Goal: Entertainment & Leisure: Consume media (video, audio)

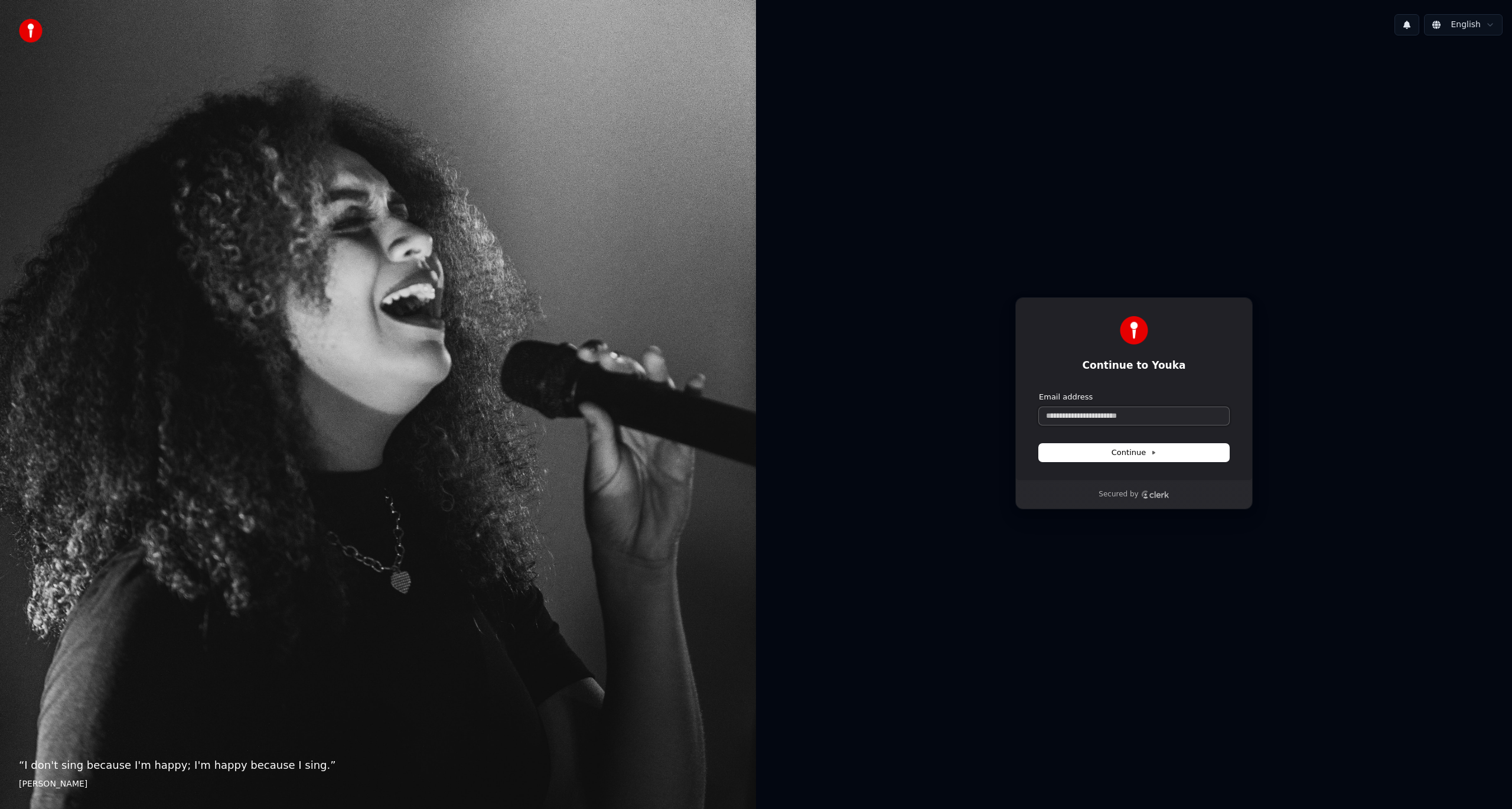
click at [1160, 412] on input "Email address" at bounding box center [1135, 416] width 190 height 18
click at [1039, 392] on button "submit" at bounding box center [1039, 392] width 0 height 0
type input "**********"
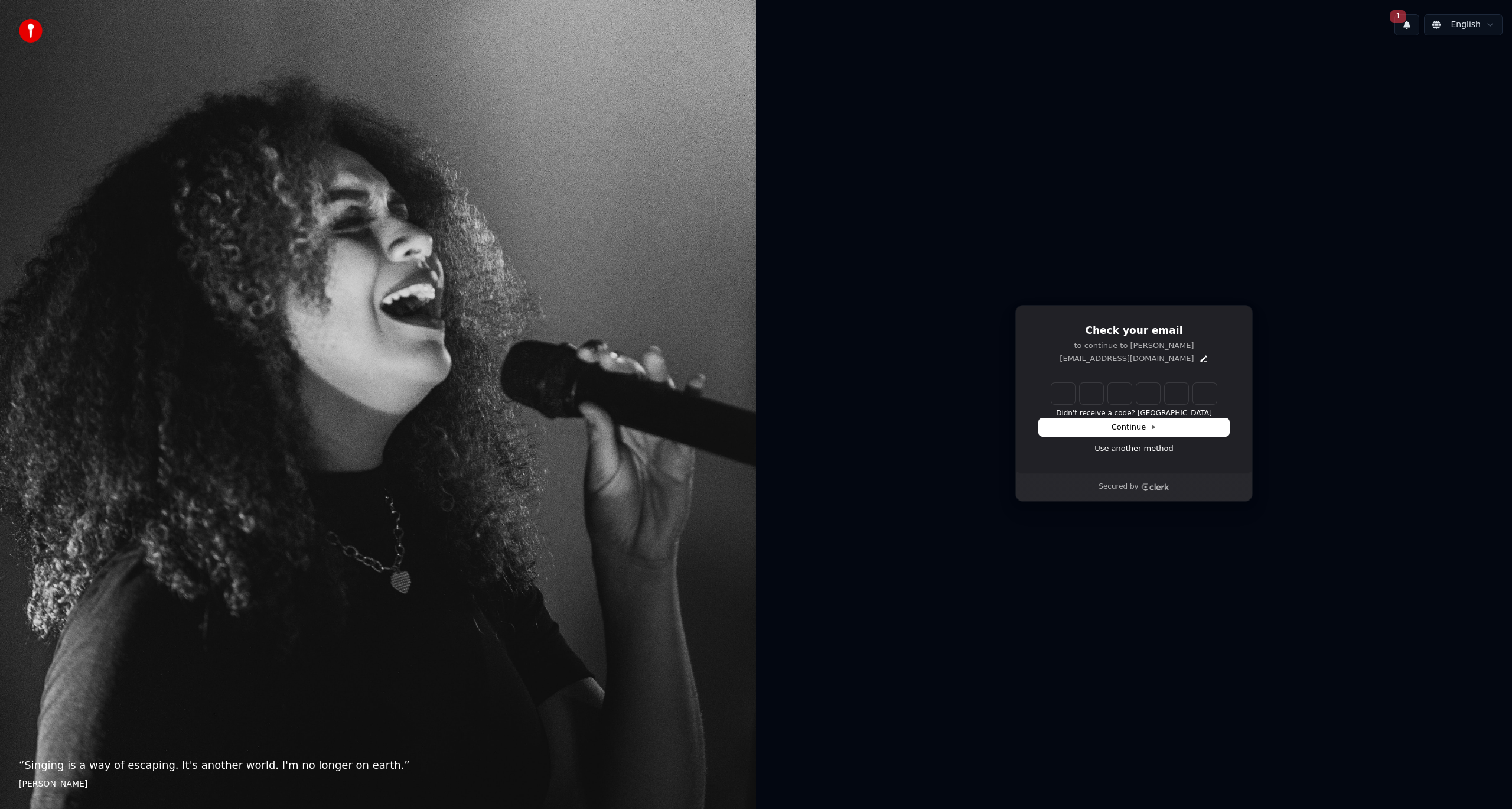
click at [1045, 66] on div "Check your email to continue to Youka [EMAIL_ADDRESS][DOMAIN_NAME] Didn't recei…" at bounding box center [1135, 403] width 756 height 717
click at [1057, 401] on input "Enter verification code" at bounding box center [1146, 393] width 189 height 21
type input "******"
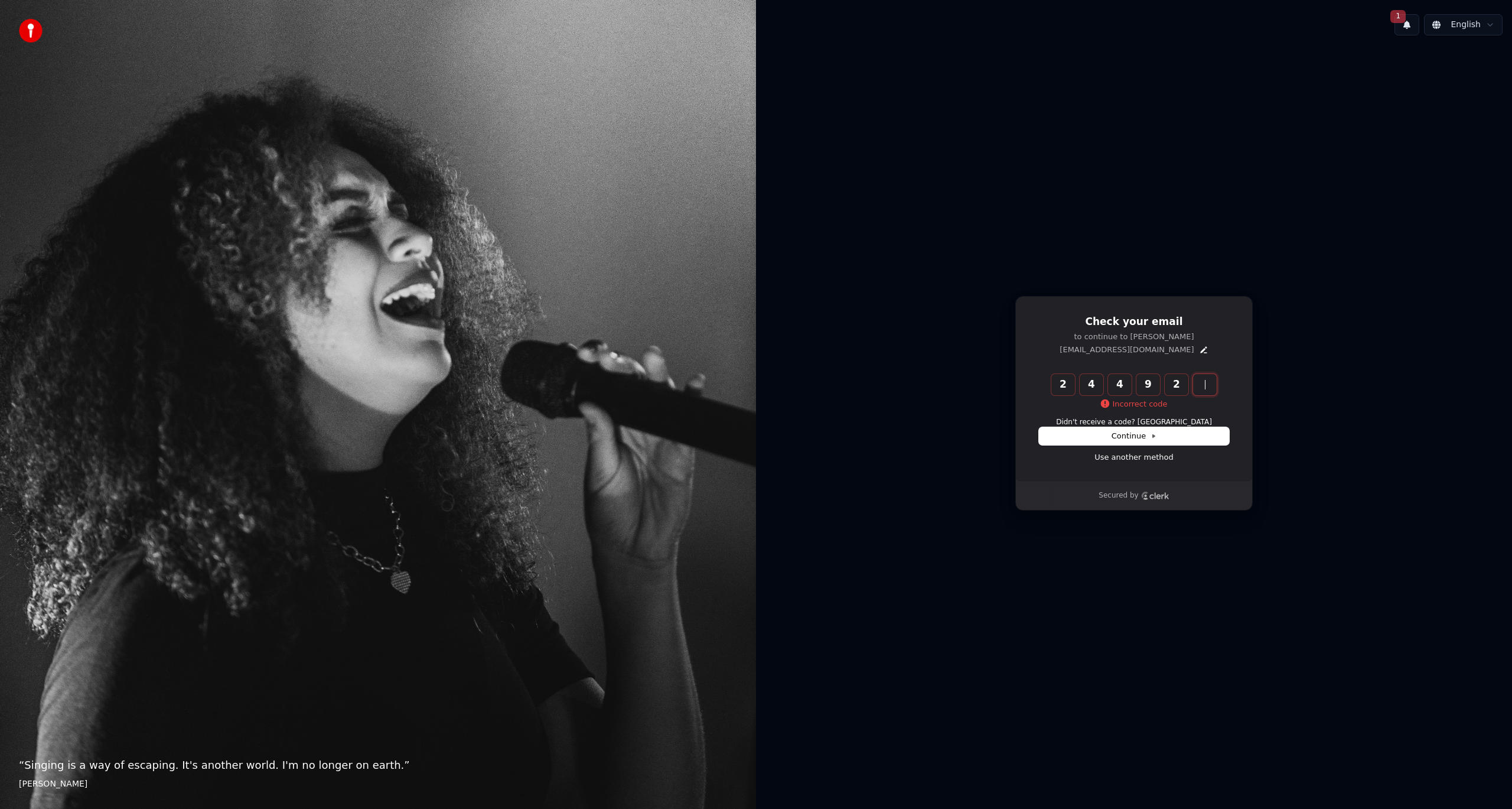
type input "******"
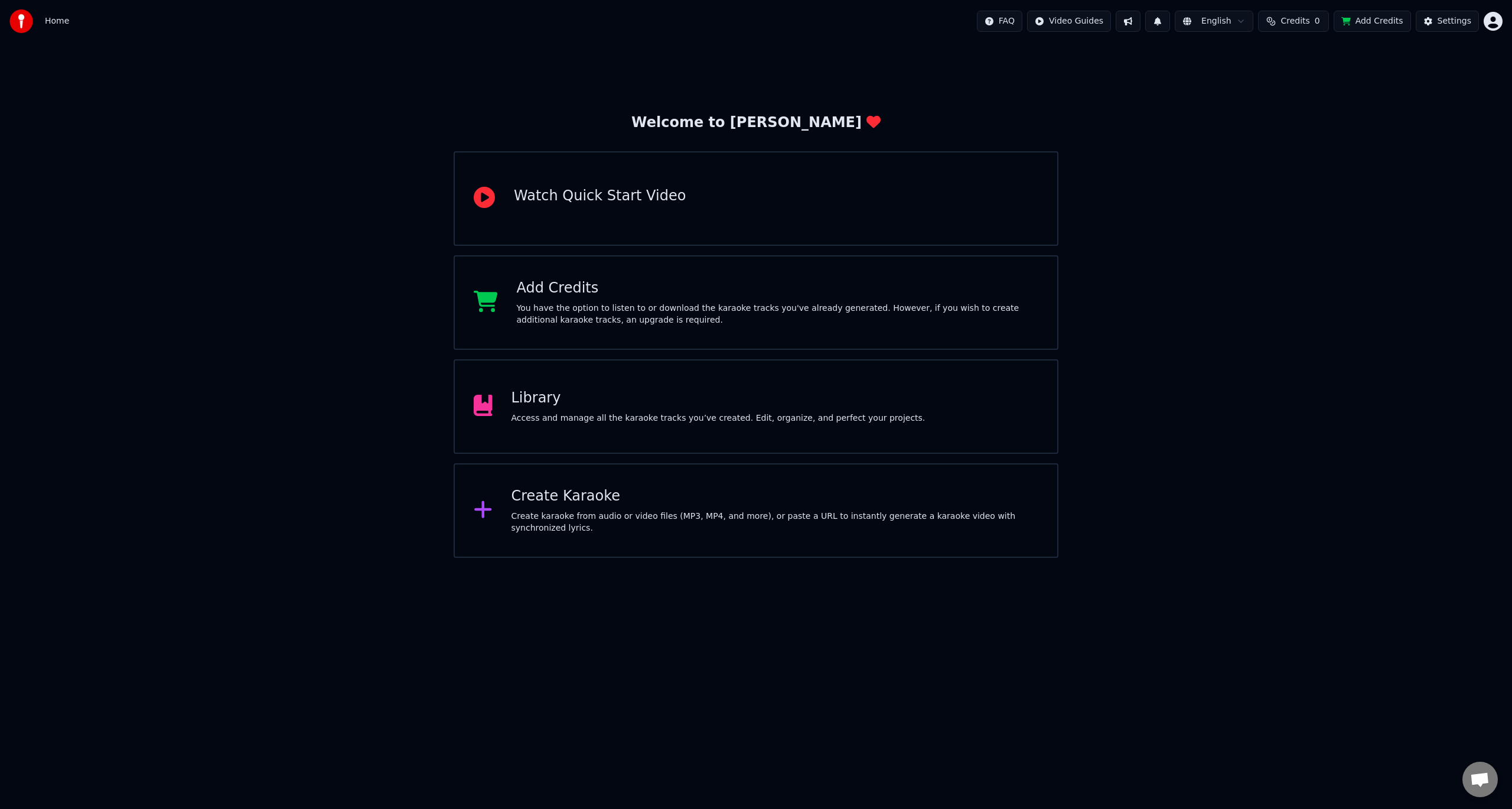
click at [651, 552] on div "Create Karaoke Create karaoke from audio or video files (MP3, MP4, and more), o…" at bounding box center [756, 510] width 605 height 94
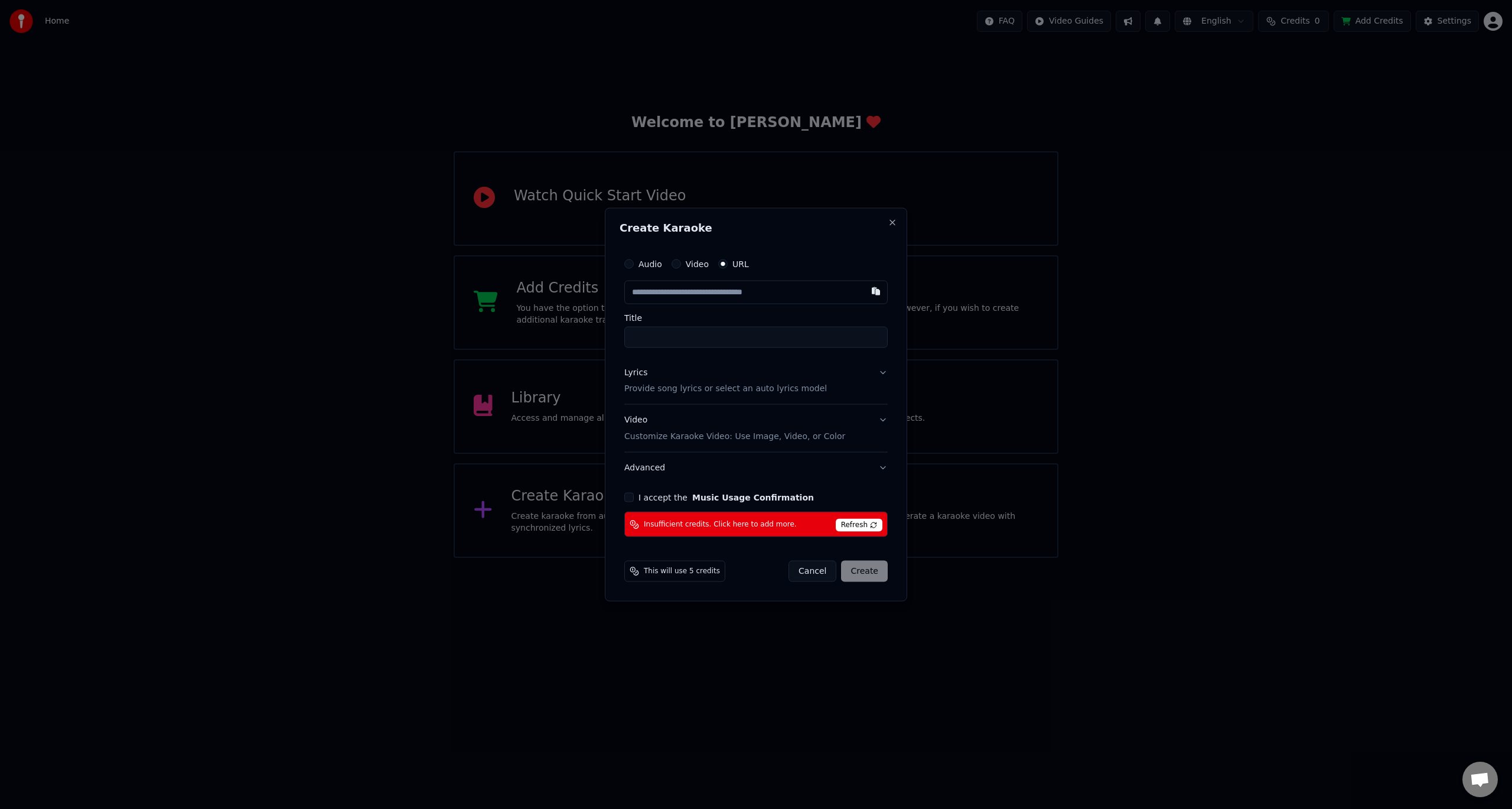
click at [629, 492] on button "I accept the Music Usage Confirmation" at bounding box center [629, 497] width 9 height 9
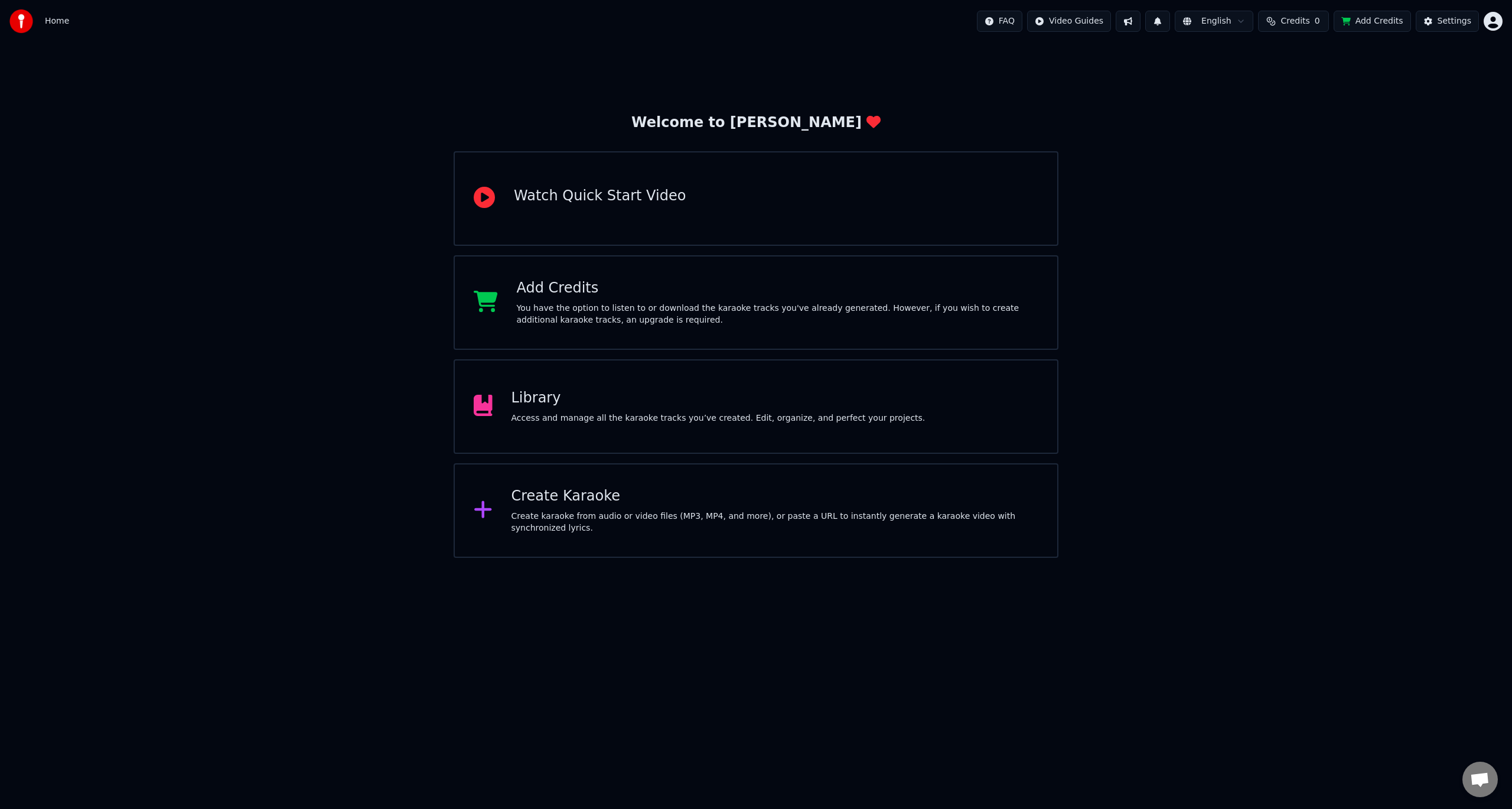
click at [796, 305] on div "You have the option to listen to or download the karaoke tracks you've already …" at bounding box center [778, 315] width 522 height 24
click at [1233, 359] on div "Welcome to Youka Watch Quick Start Video Add Credits You have the option to lis…" at bounding box center [756, 300] width 1512 height 516
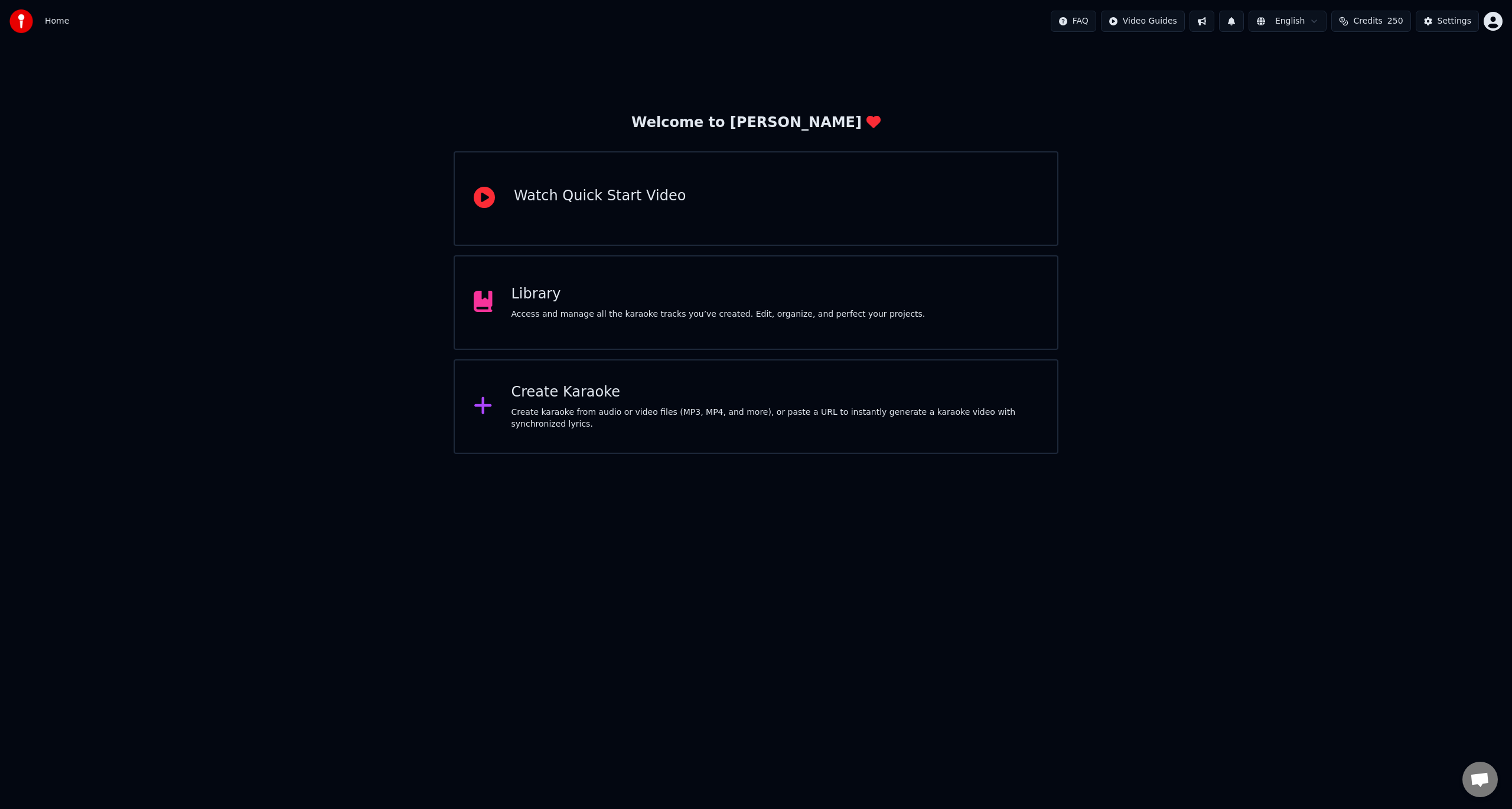
click at [667, 436] on div "Create Karaoke Create karaoke from audio or video files (MP3, MP4, and more), o…" at bounding box center [756, 407] width 605 height 94
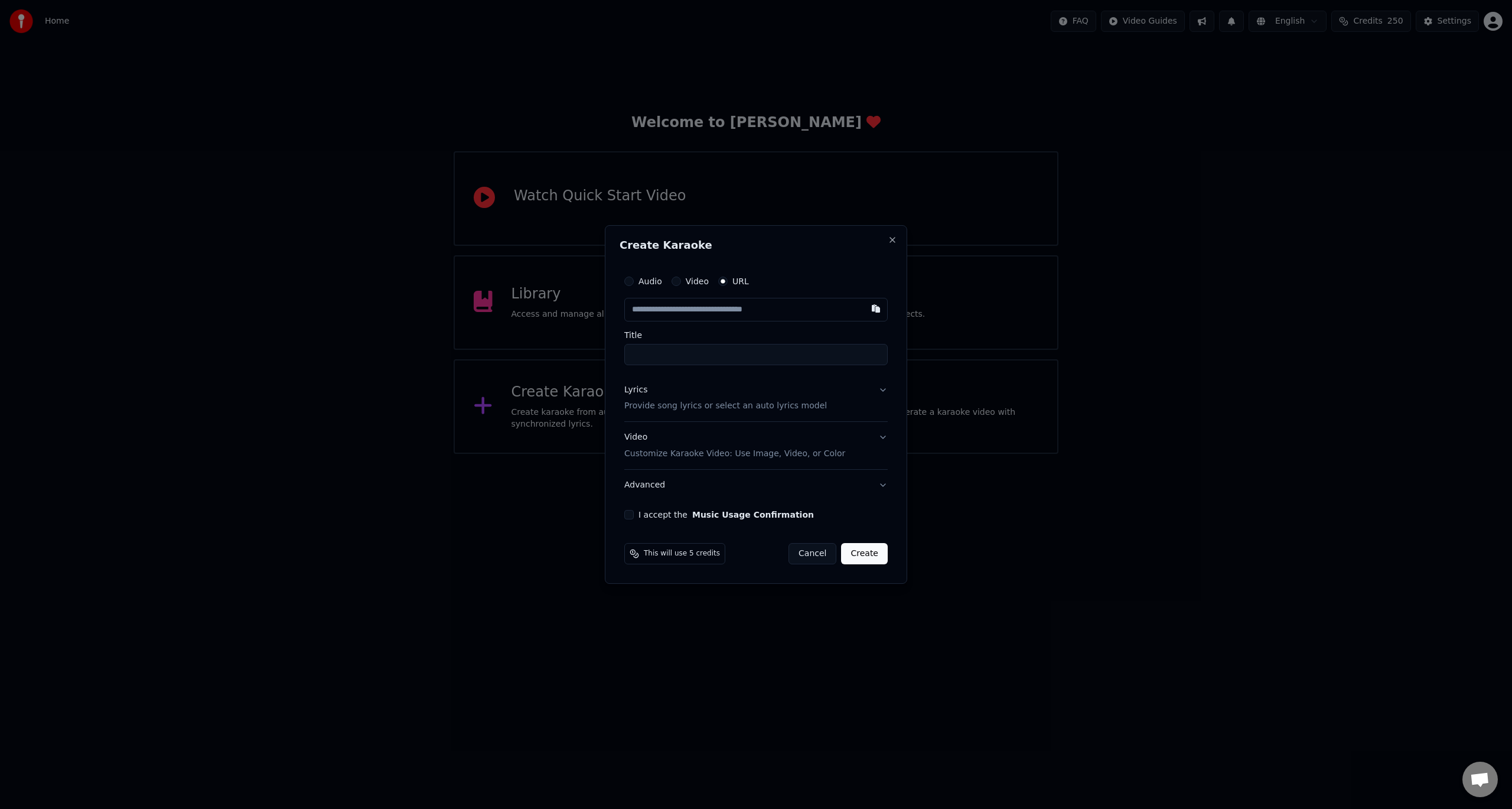
click at [711, 311] on input "text" at bounding box center [756, 310] width 263 height 24
type input "**********"
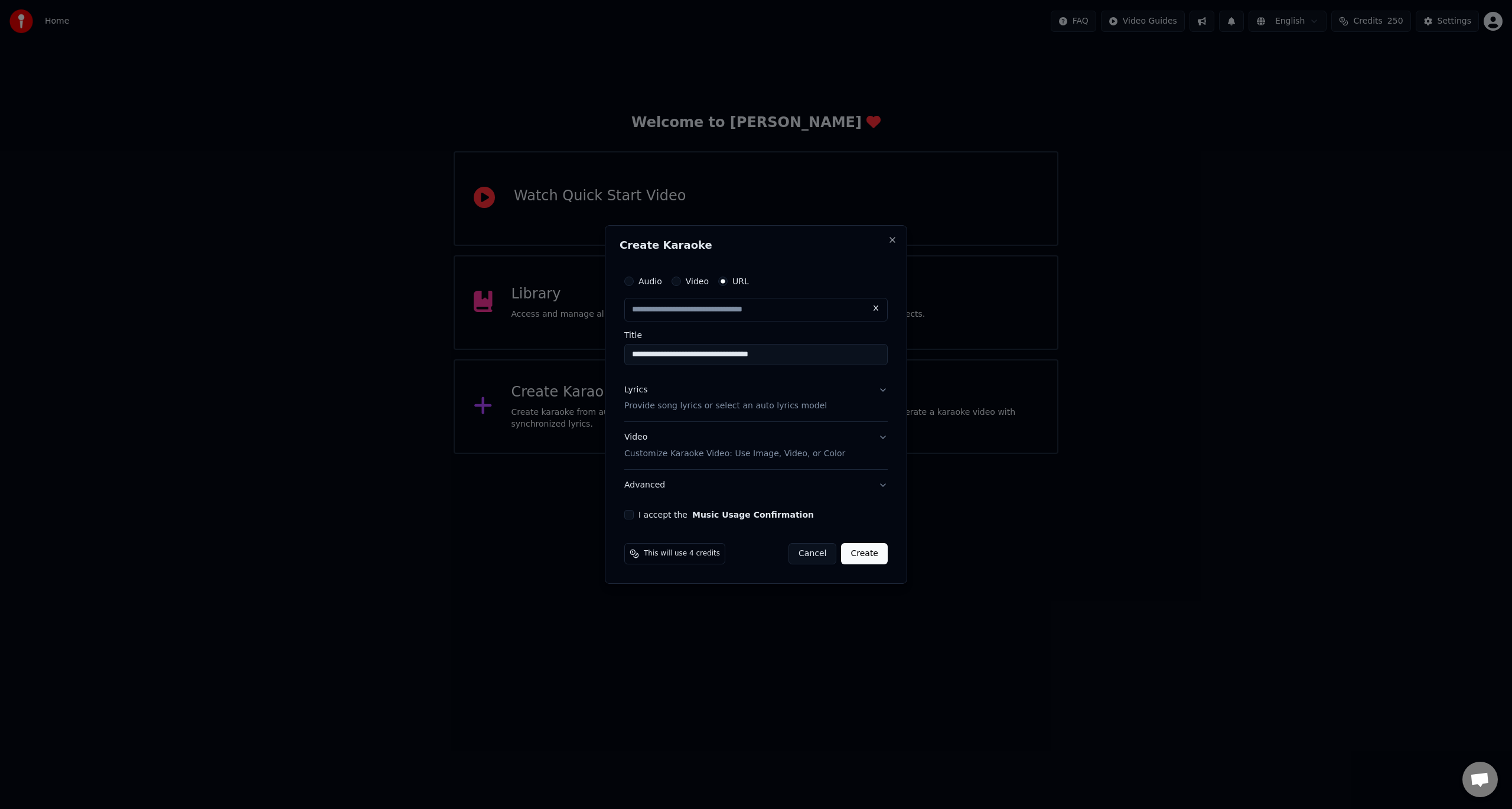
scroll to position [0, 0]
click at [885, 387] on button "Lyrics Provide song lyrics or select an auto lyrics model" at bounding box center [756, 398] width 263 height 47
type input "**********"
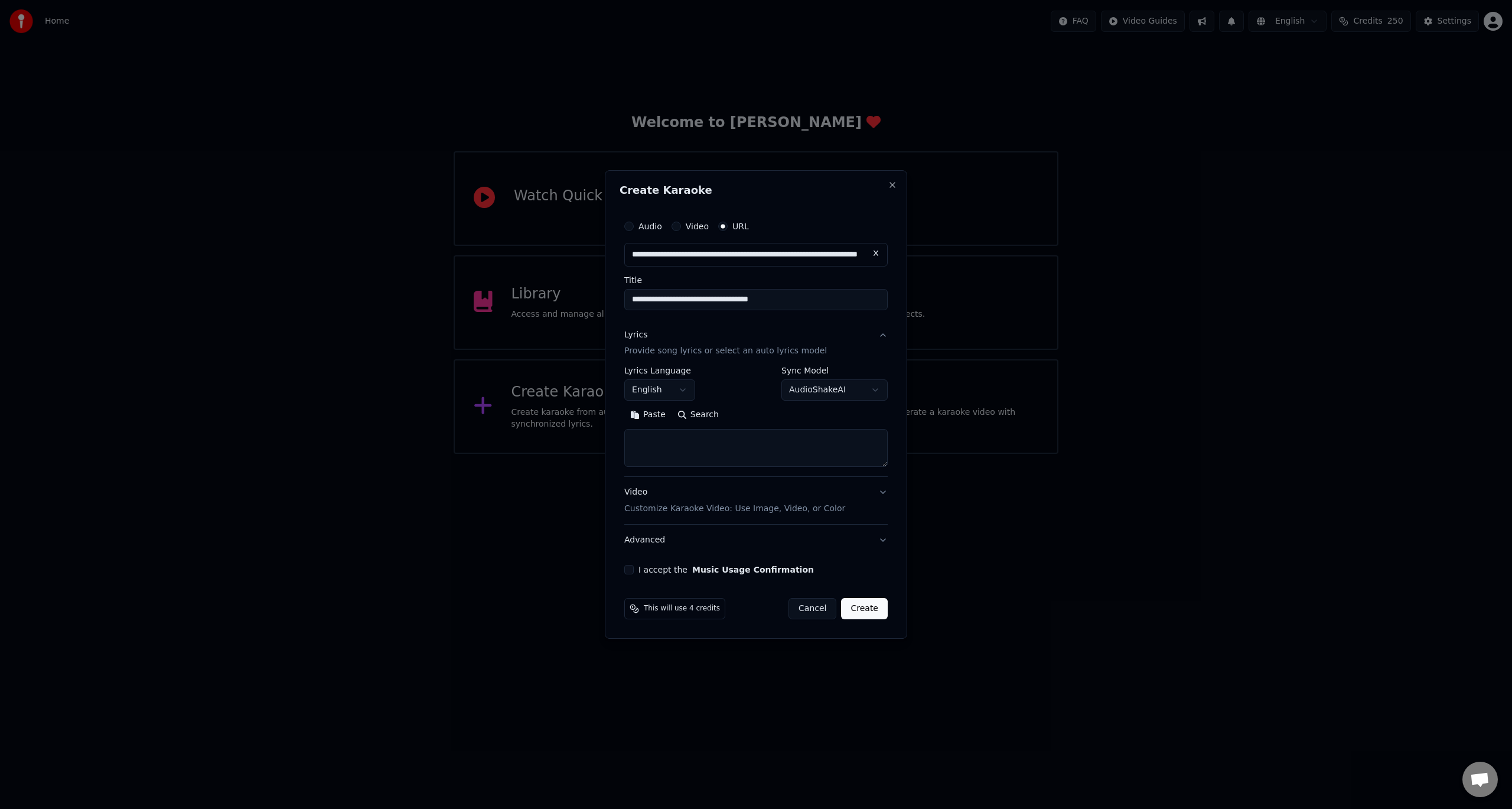
click at [700, 417] on button "Search" at bounding box center [698, 415] width 53 height 19
type textarea "**********"
click at [870, 611] on button "Create" at bounding box center [864, 608] width 46 height 21
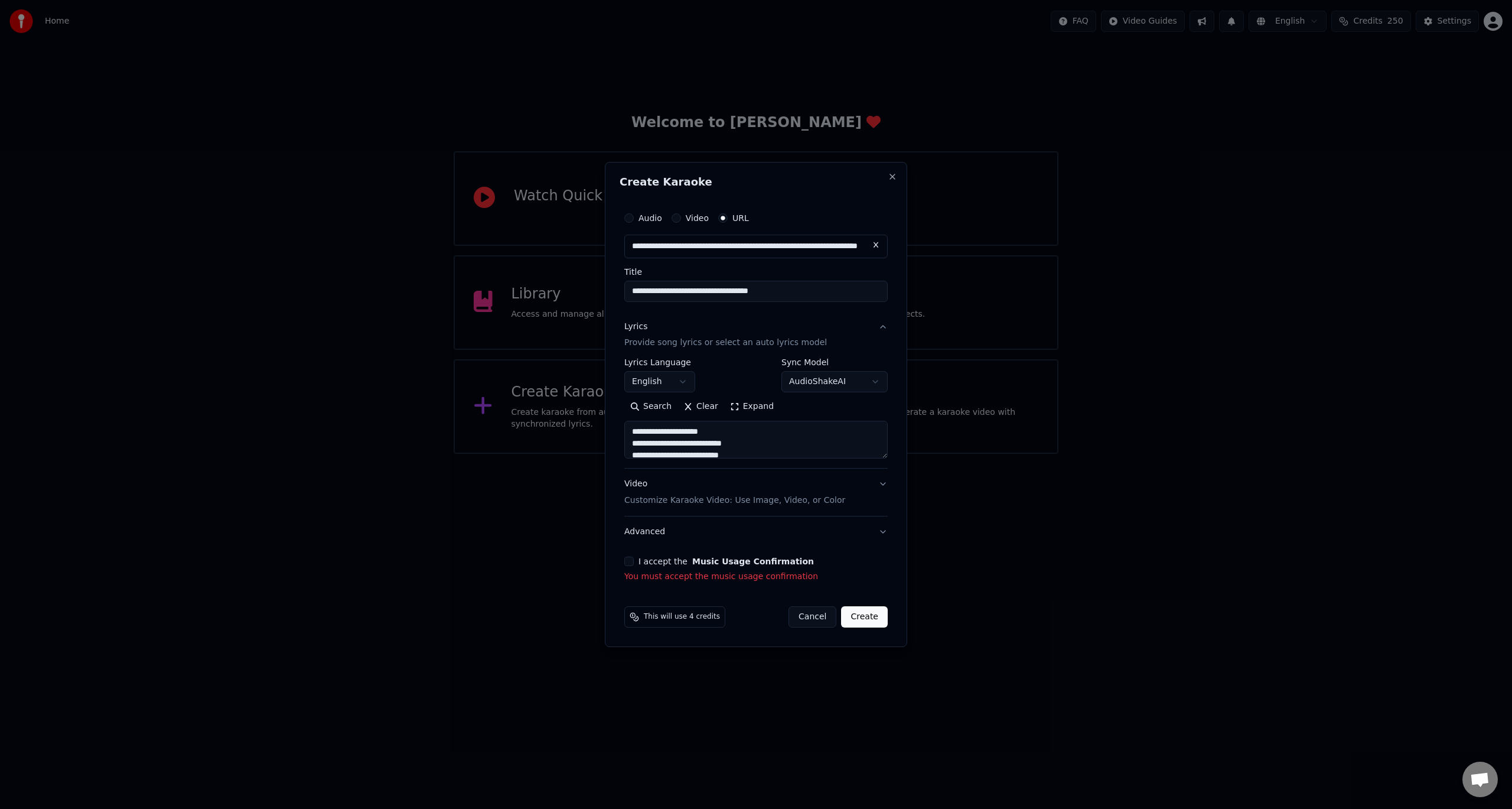
click at [633, 562] on button "I accept the Music Usage Confirmation" at bounding box center [629, 561] width 9 height 9
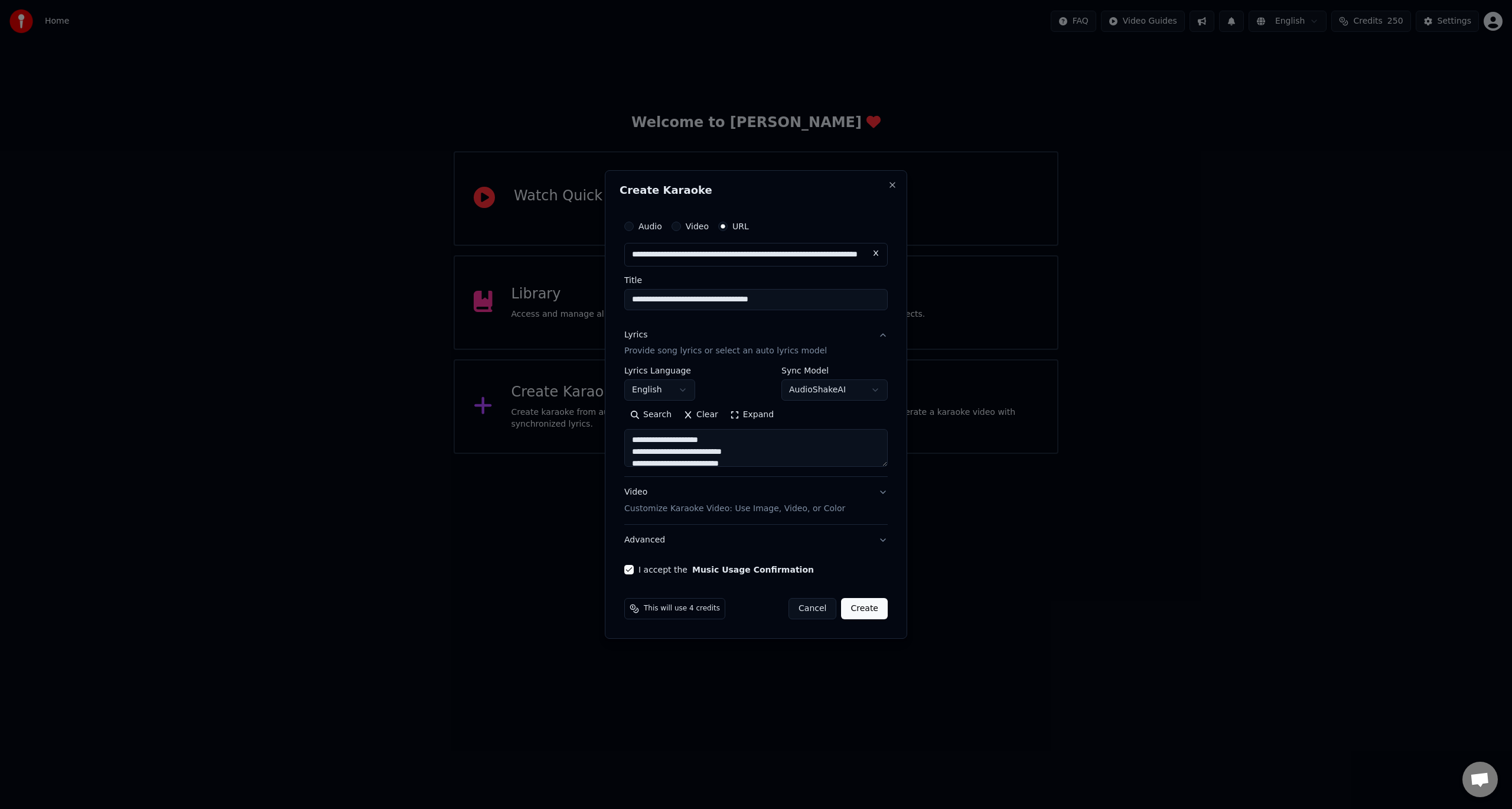
click at [870, 609] on button "Create" at bounding box center [864, 608] width 46 height 21
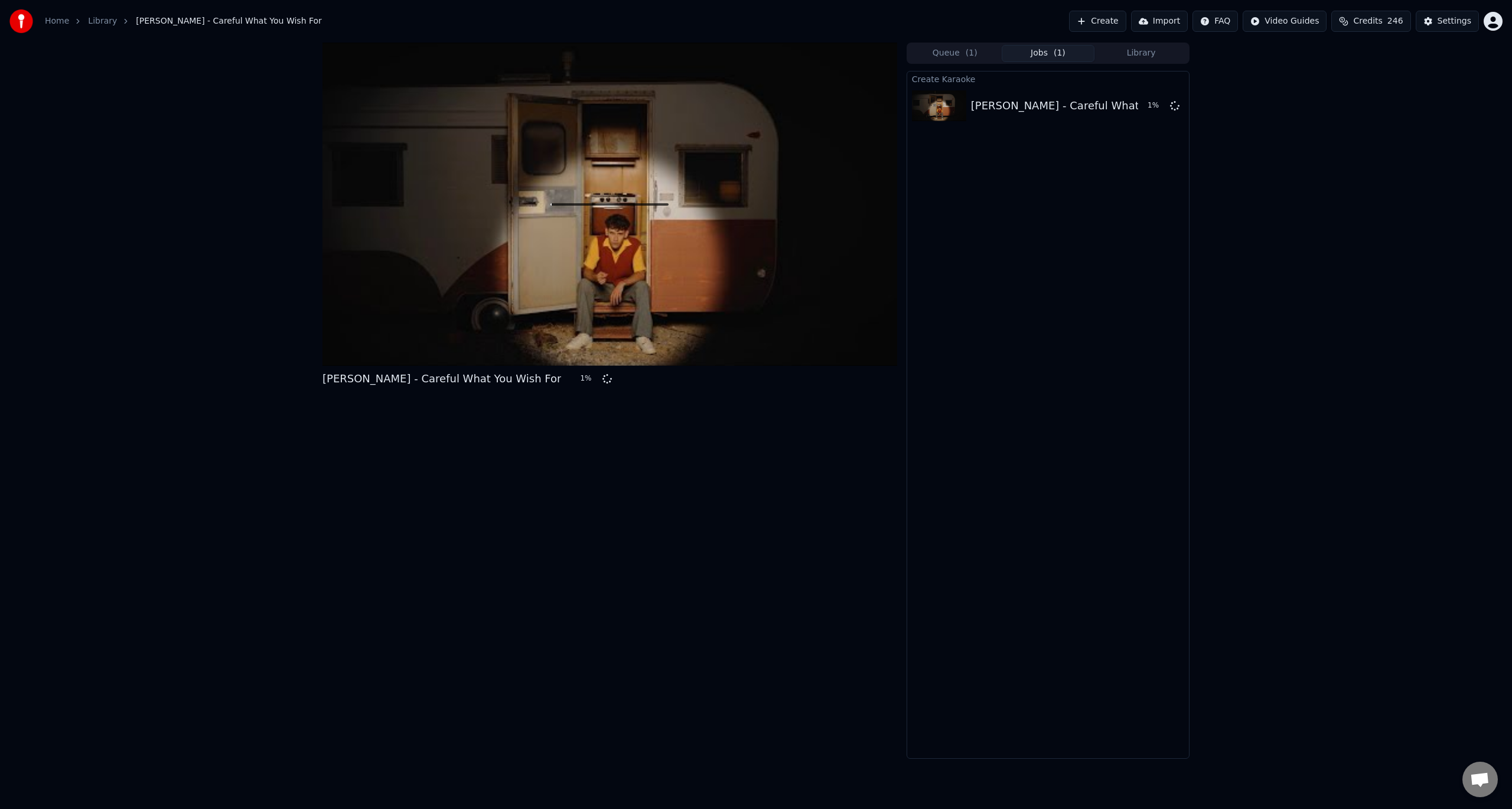
drag, startPoint x: 375, startPoint y: 696, endPoint x: 350, endPoint y: 709, distance: 28.2
click at [373, 696] on div "Jack Harris - Careful What You Wish For 1 %" at bounding box center [610, 401] width 575 height 716
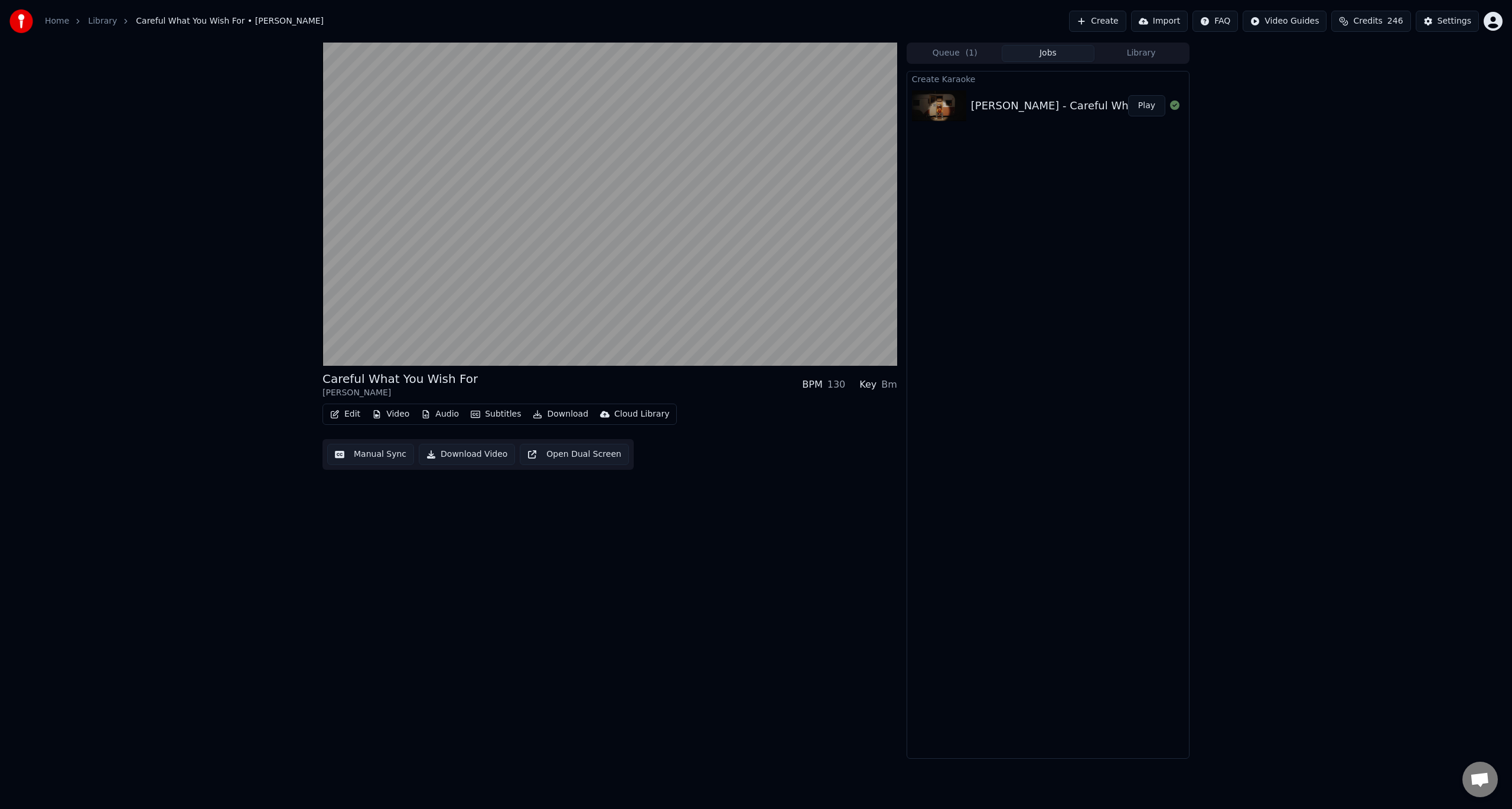
click at [632, 599] on div "Careful What You Wish For Jack Harris BPM 130 Key Bm Edit Video Audio Subtitles…" at bounding box center [610, 401] width 575 height 716
click at [540, 352] on icon at bounding box center [539, 353] width 12 height 9
click at [464, 352] on div at bounding box center [471, 354] width 95 height 12
click at [451, 353] on span at bounding box center [451, 353] width 7 height 7
click at [334, 350] on icon at bounding box center [346, 353] width 27 height 9
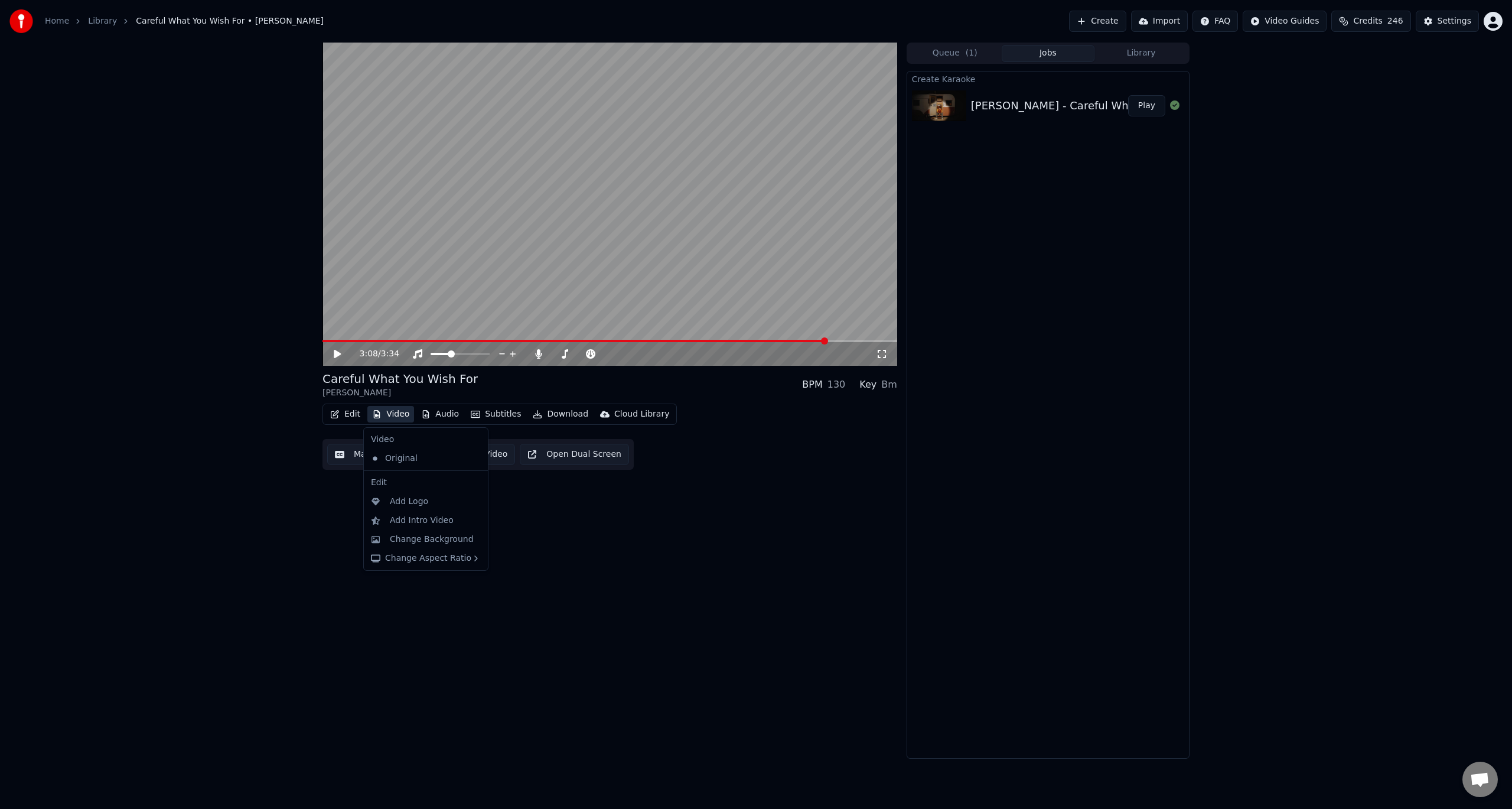
click at [381, 412] on button "Video" at bounding box center [390, 414] width 46 height 16
click at [250, 539] on div "3:08 / 3:34 Careful What You Wish For Jack Harris BPM 130 Key Bm Edit Video Aud…" at bounding box center [756, 401] width 1512 height 716
click at [394, 415] on button "Video" at bounding box center [390, 414] width 46 height 16
click at [415, 462] on div "Original" at bounding box center [417, 459] width 101 height 19
click at [422, 251] on video at bounding box center [610, 204] width 575 height 323
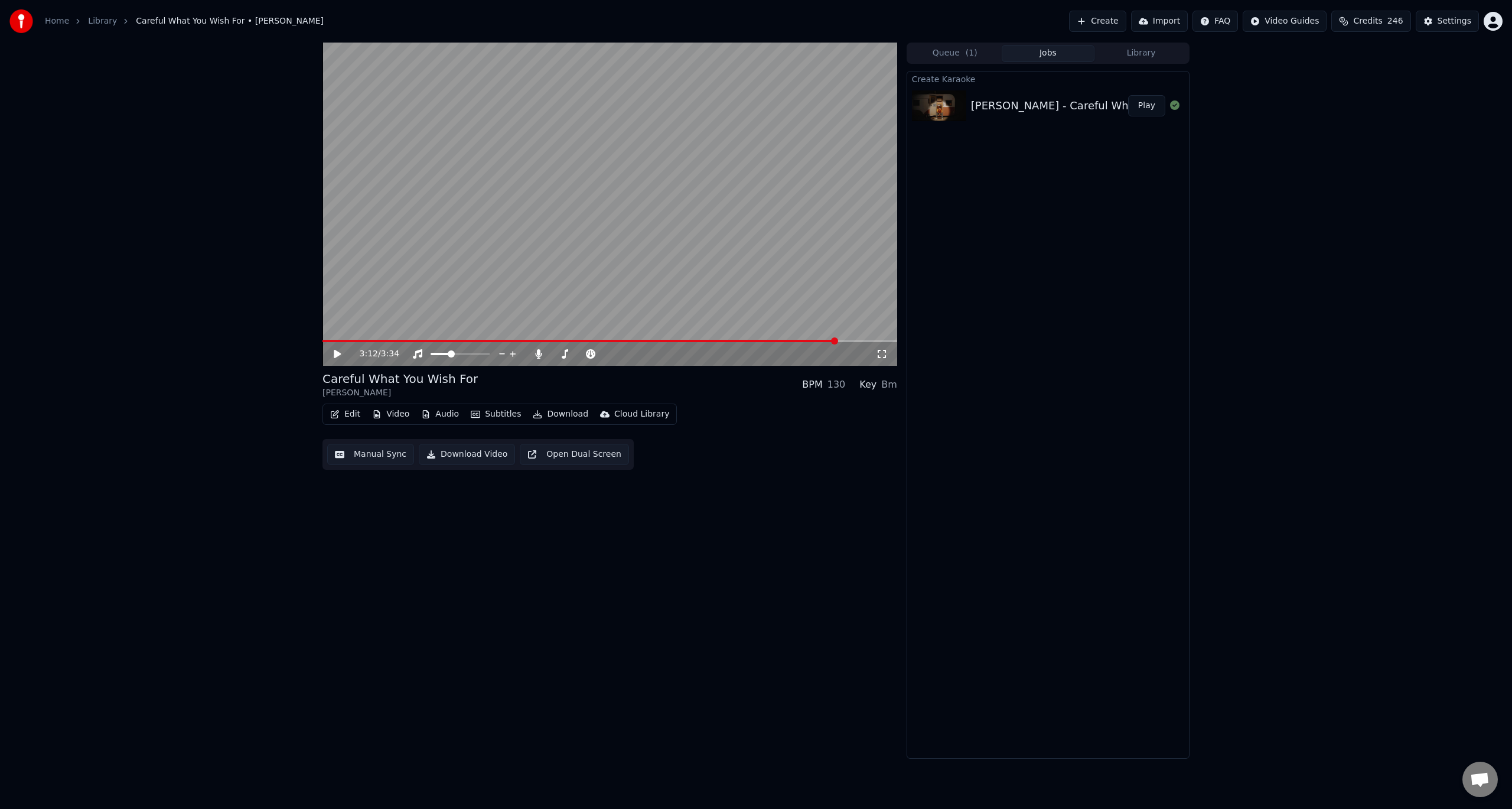
click at [397, 413] on button "Video" at bounding box center [390, 414] width 46 height 16
click at [419, 544] on div "Change Background" at bounding box center [432, 540] width 84 height 12
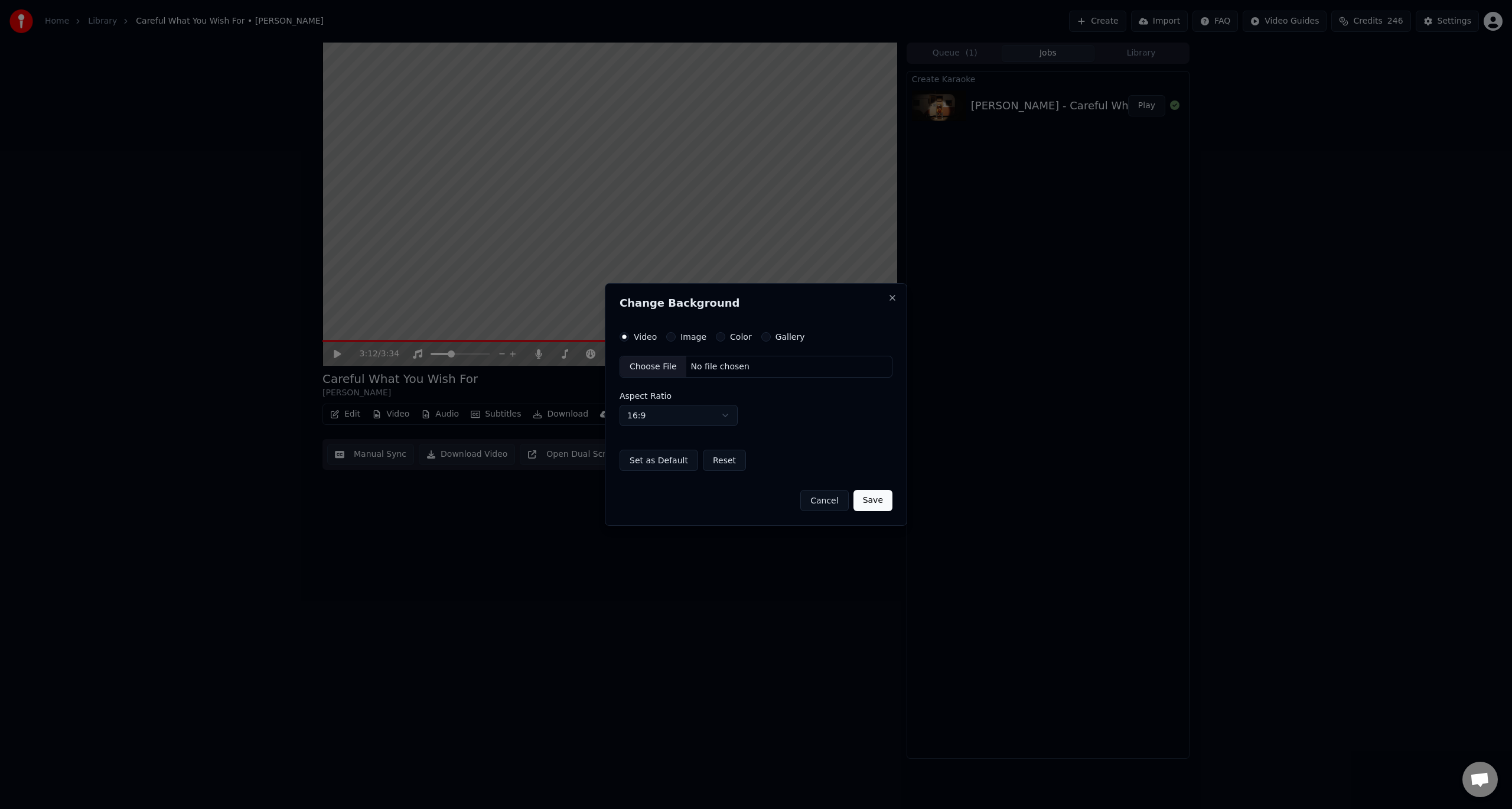
click at [682, 340] on label "Image" at bounding box center [694, 337] width 26 height 9
click at [676, 340] on button "Image" at bounding box center [671, 336] width 9 height 9
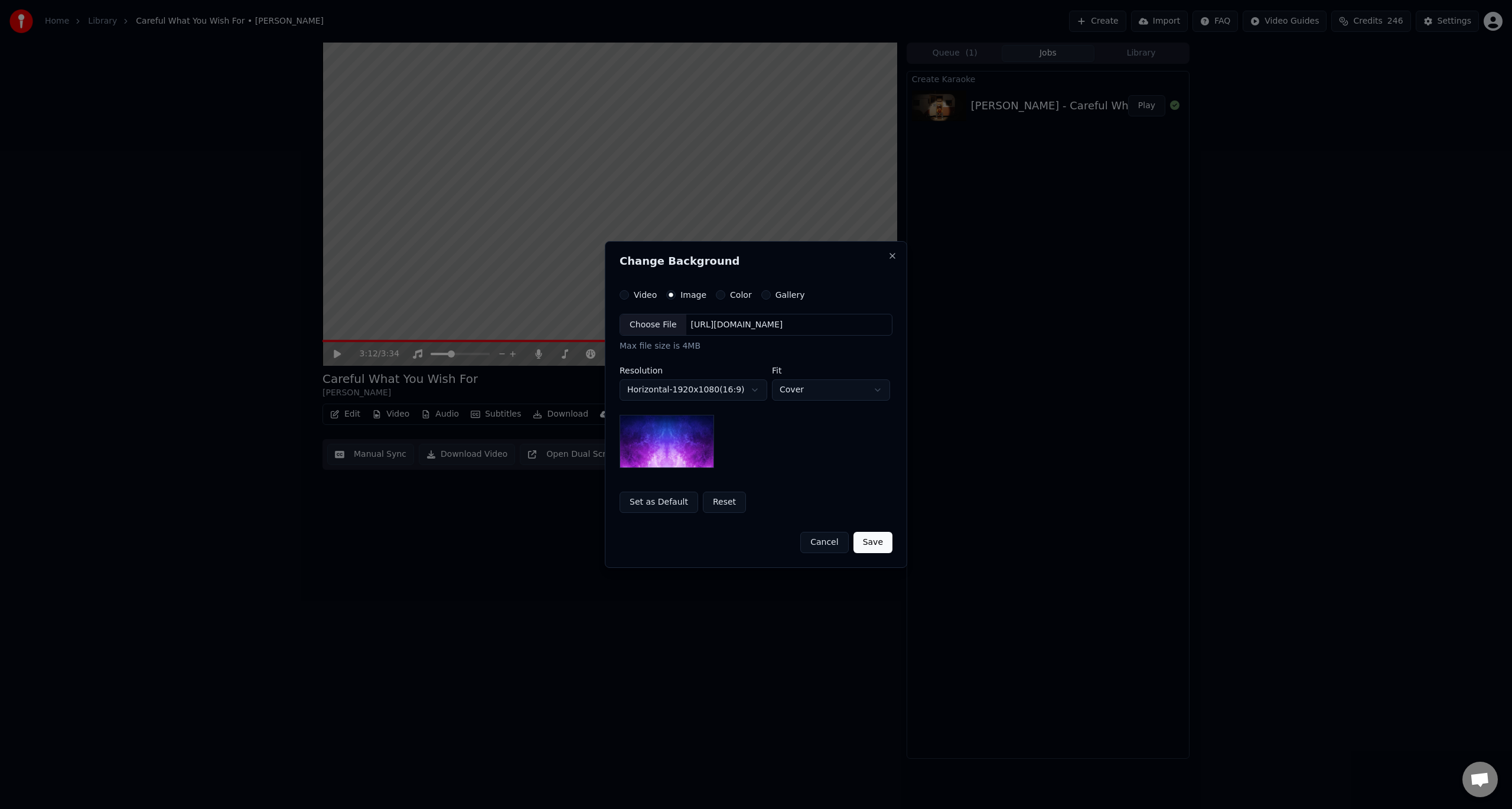
click at [732, 296] on label "Color" at bounding box center [740, 295] width 21 height 9
click at [726, 296] on button "Color" at bounding box center [720, 294] width 9 height 9
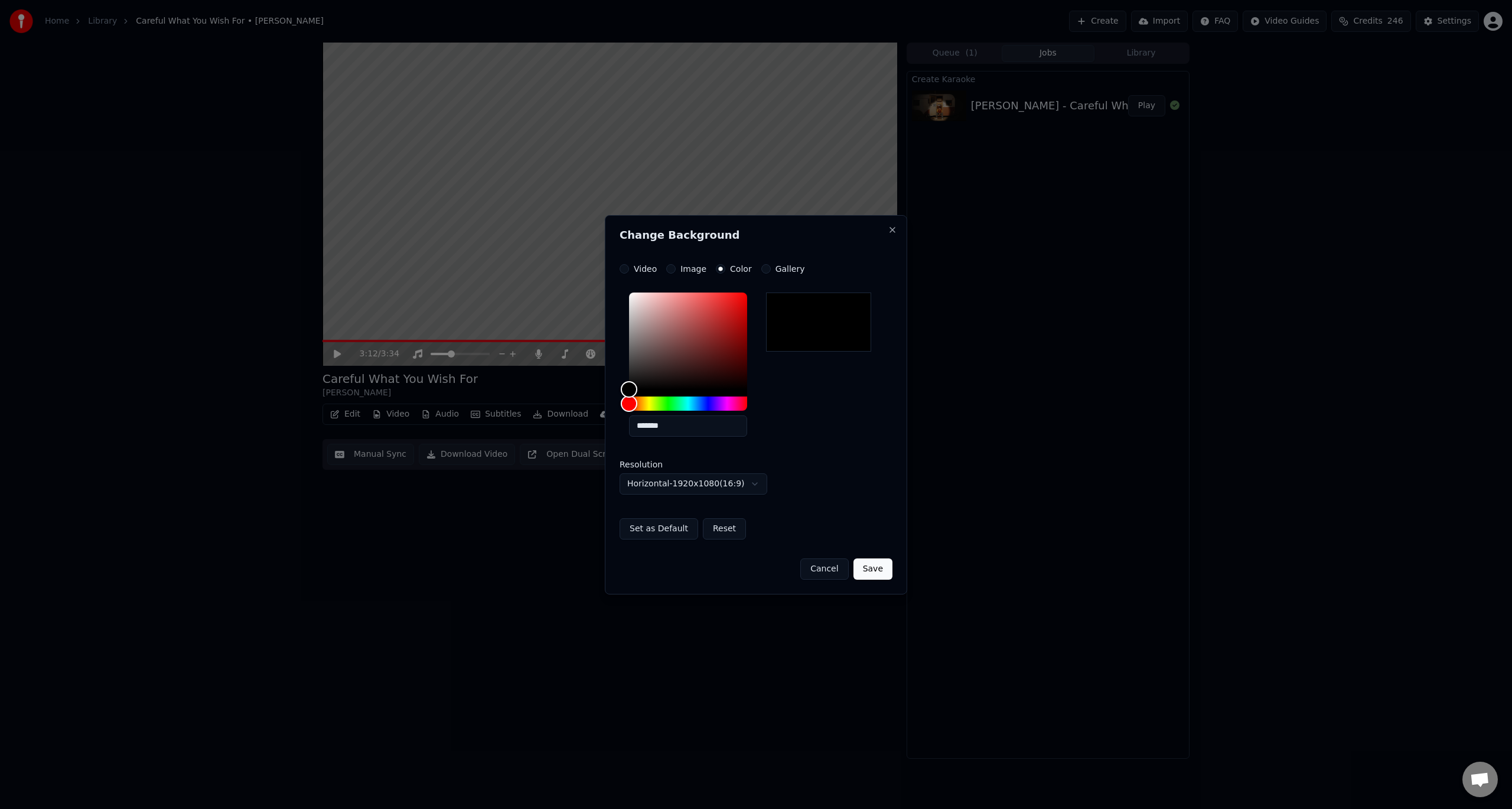
click at [874, 575] on button "Save" at bounding box center [872, 569] width 39 height 21
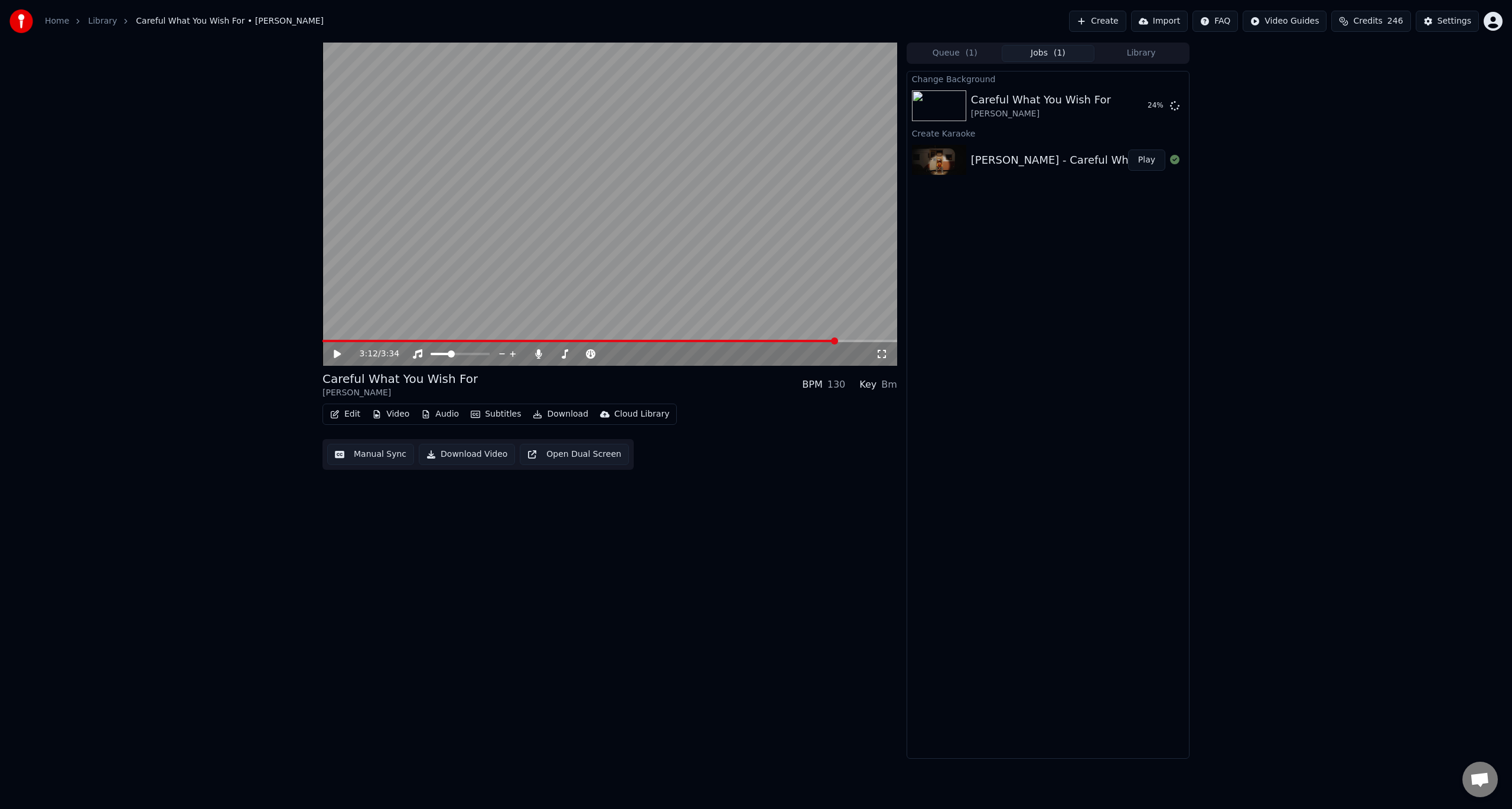
click at [1127, 20] on button "Create" at bounding box center [1098, 21] width 57 height 21
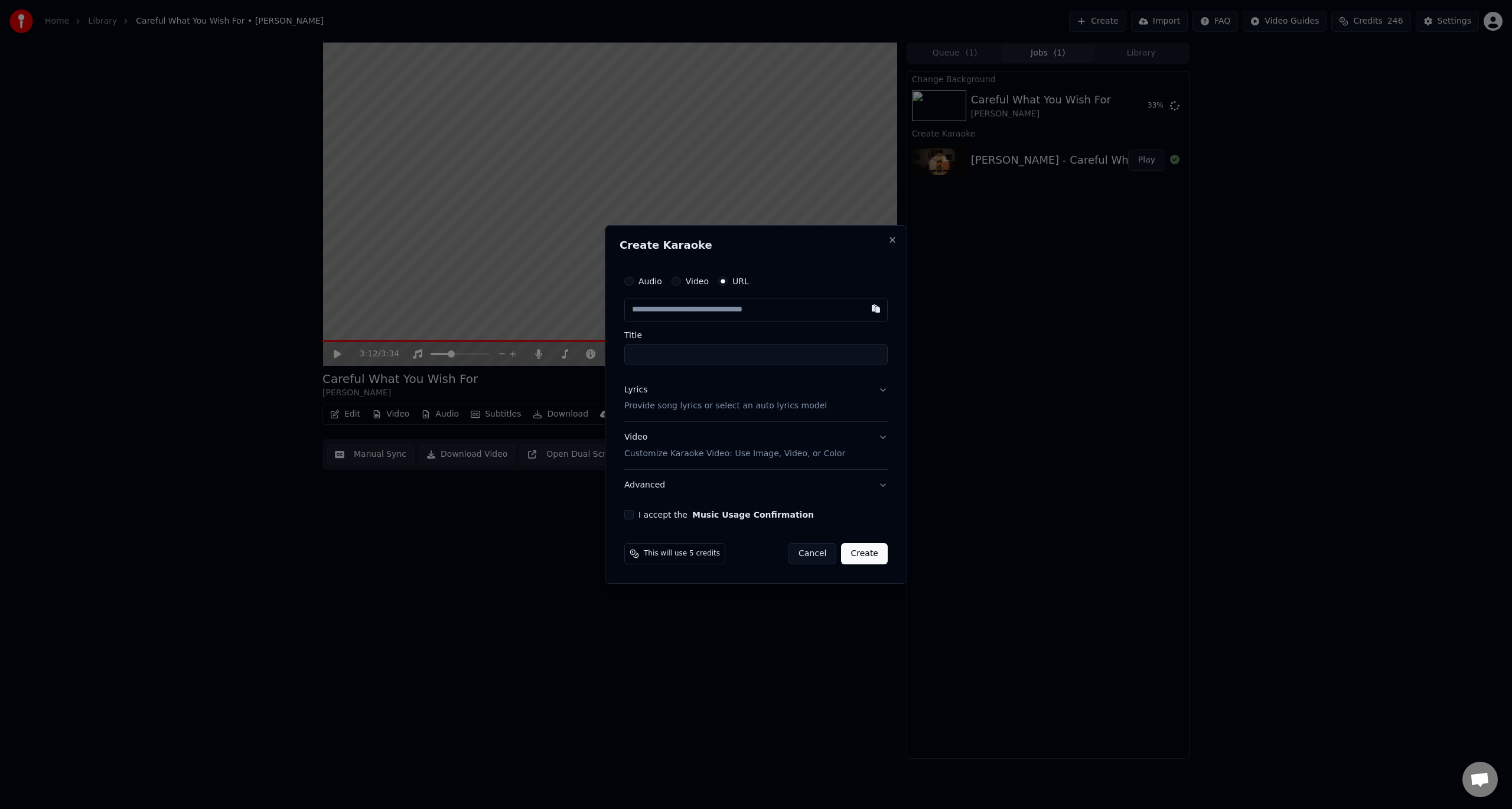
click at [714, 316] on input "text" at bounding box center [756, 310] width 263 height 24
type input "**********"
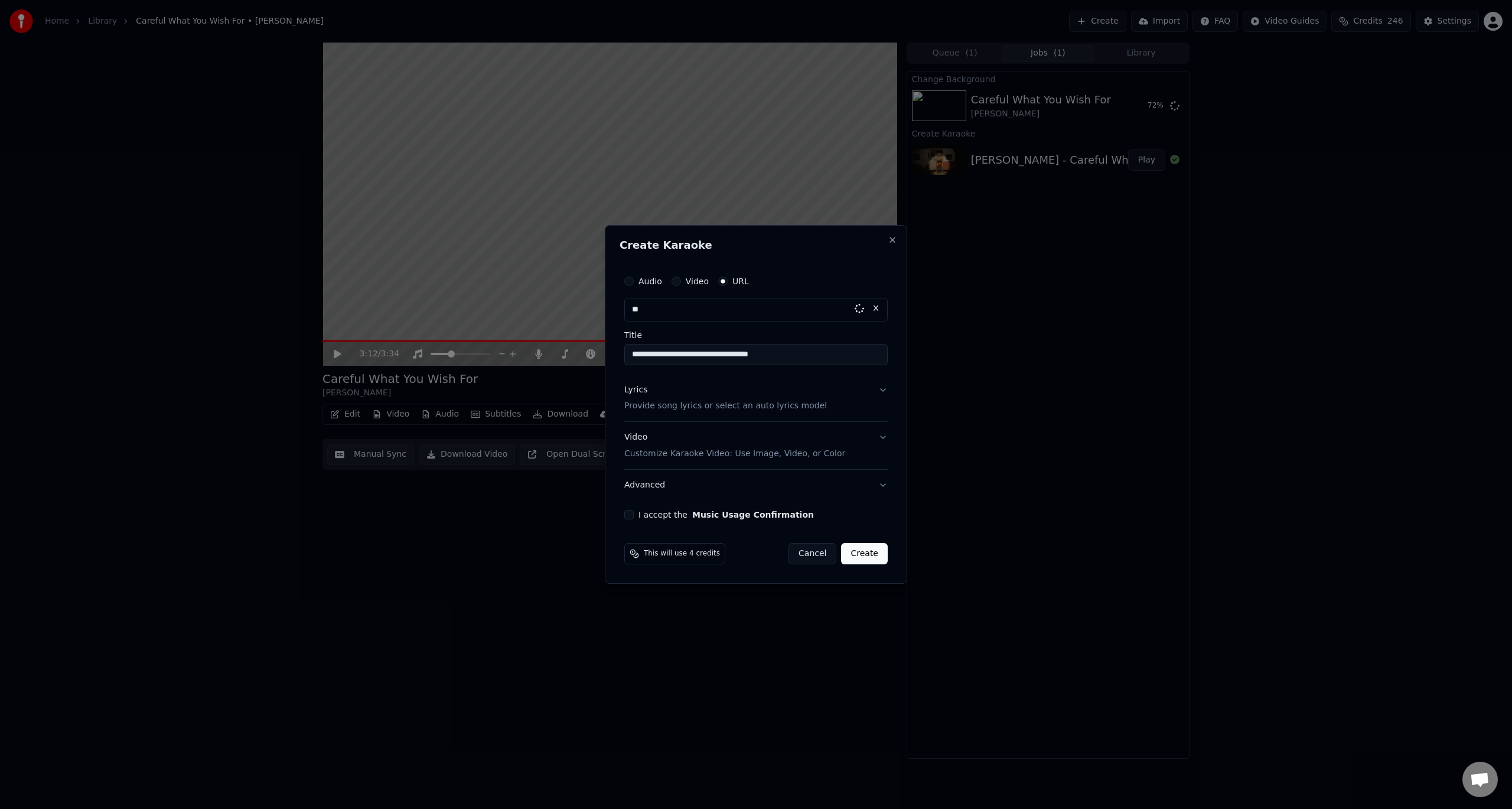
type input "*"
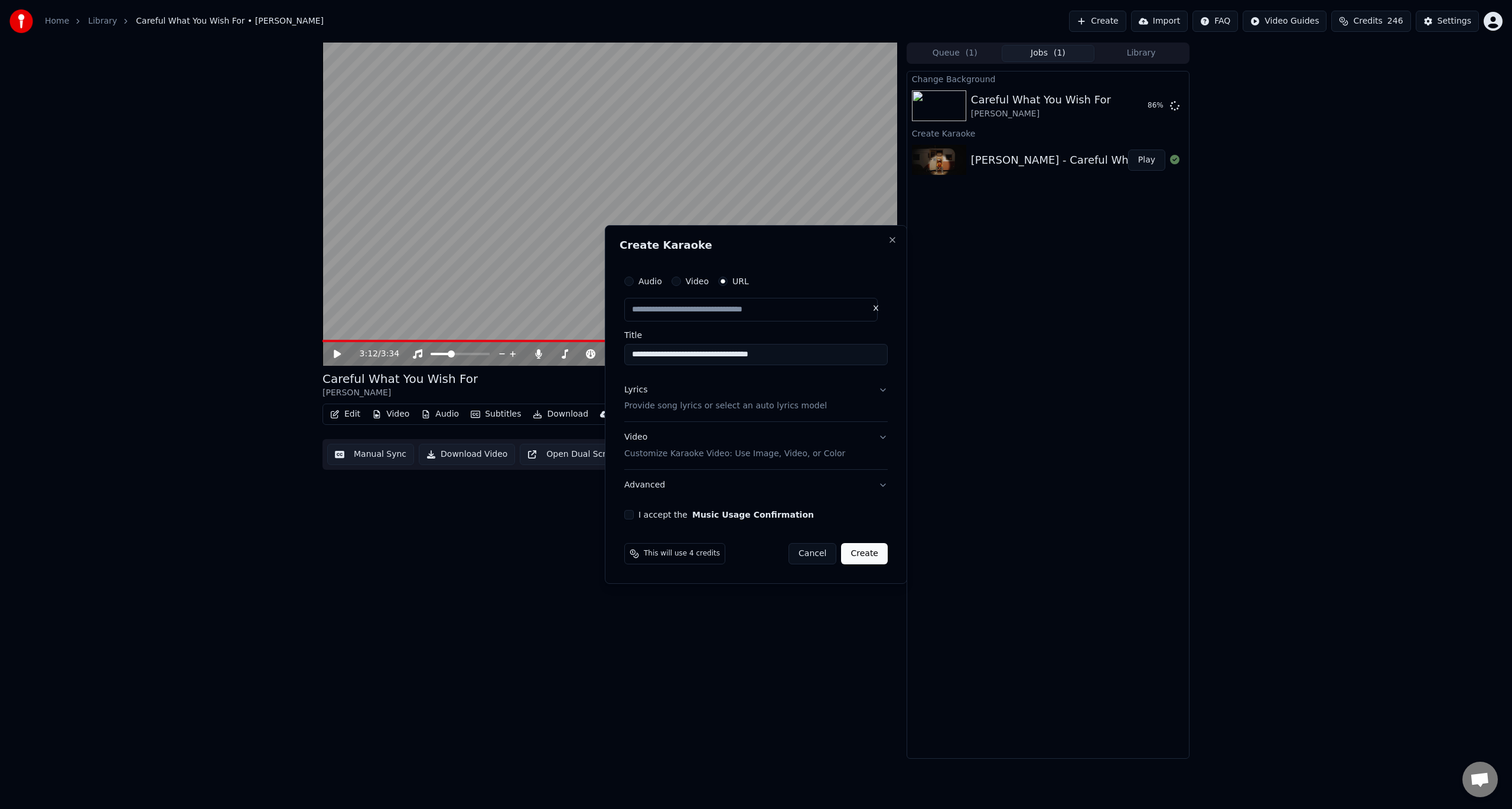
type input "*"
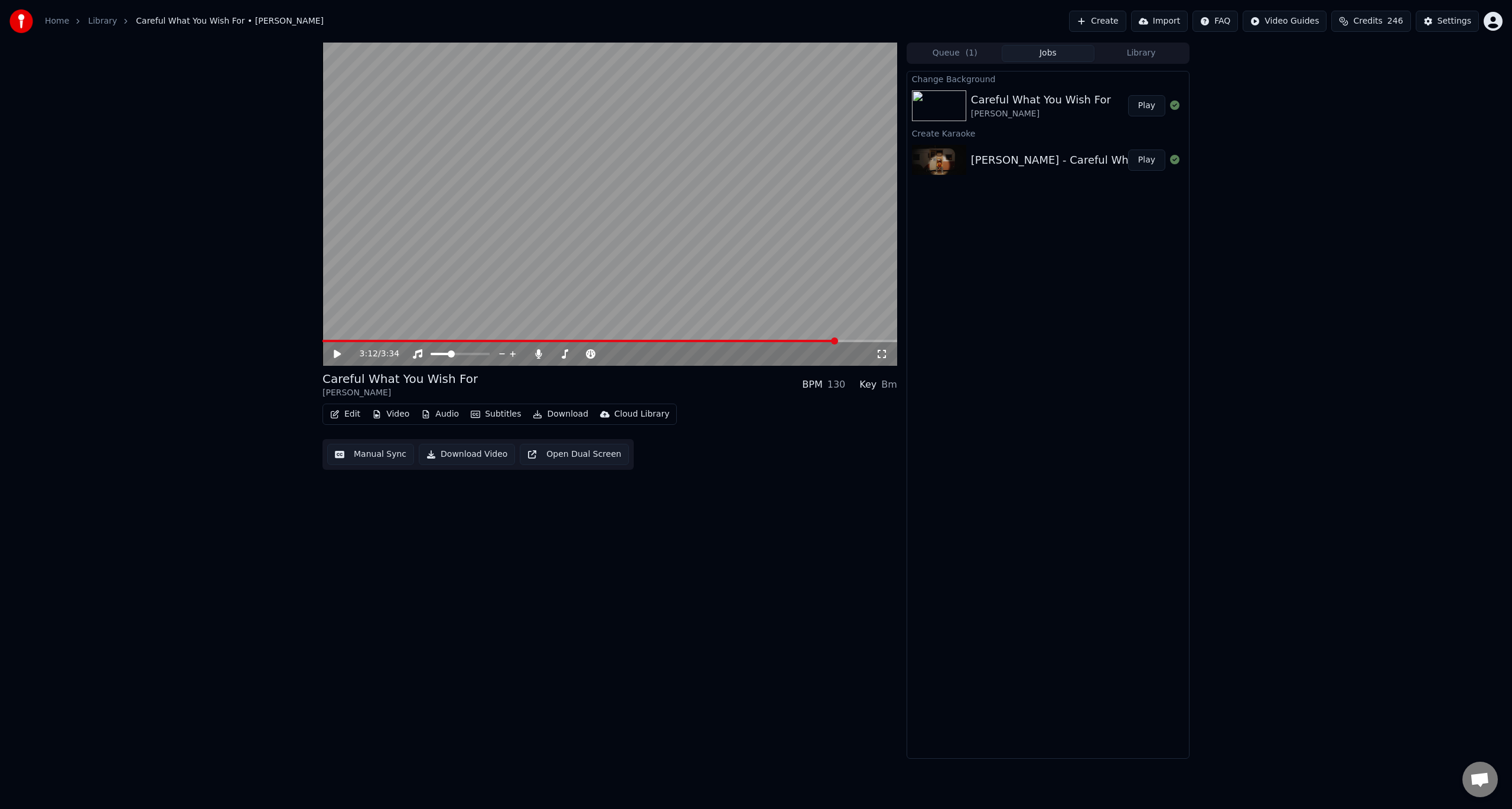
click at [1117, 18] on button "Create" at bounding box center [1098, 21] width 57 height 21
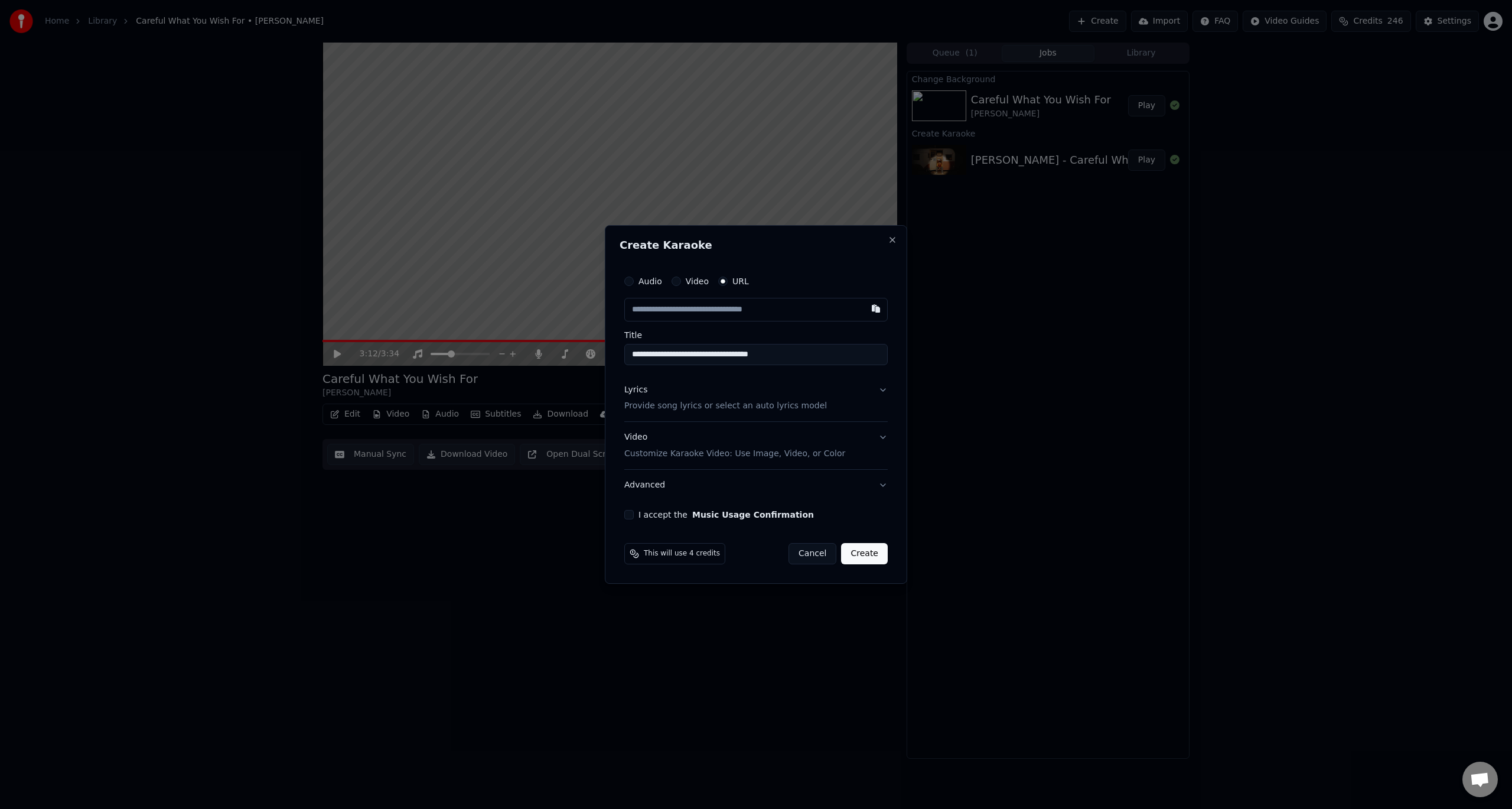
click at [747, 305] on input "text" at bounding box center [756, 310] width 263 height 24
type input "**********"
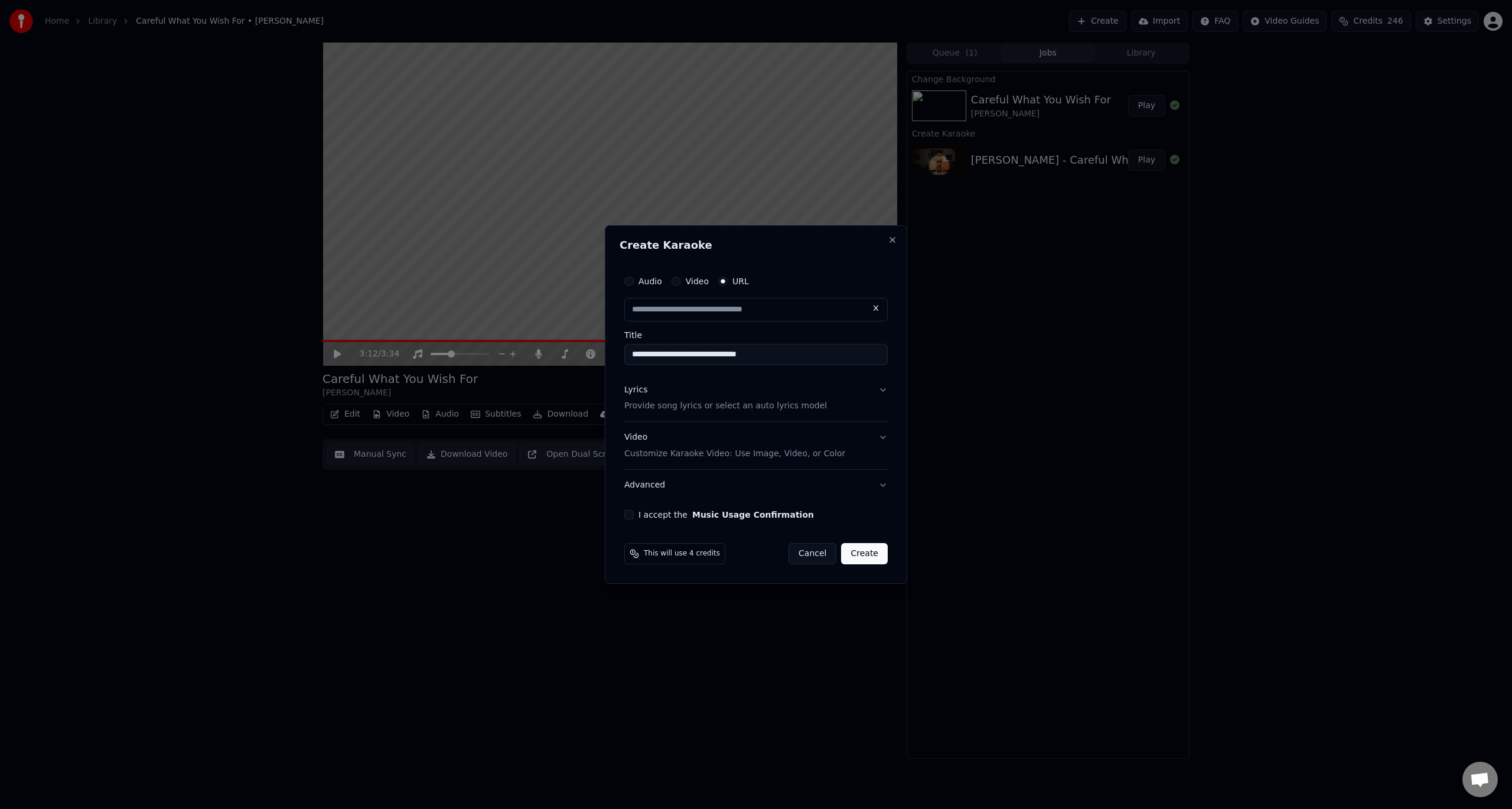
scroll to position [0, 0]
click at [886, 396] on button "Lyrics Provide song lyrics or select an auto lyrics model" at bounding box center [756, 398] width 263 height 47
type input "**********"
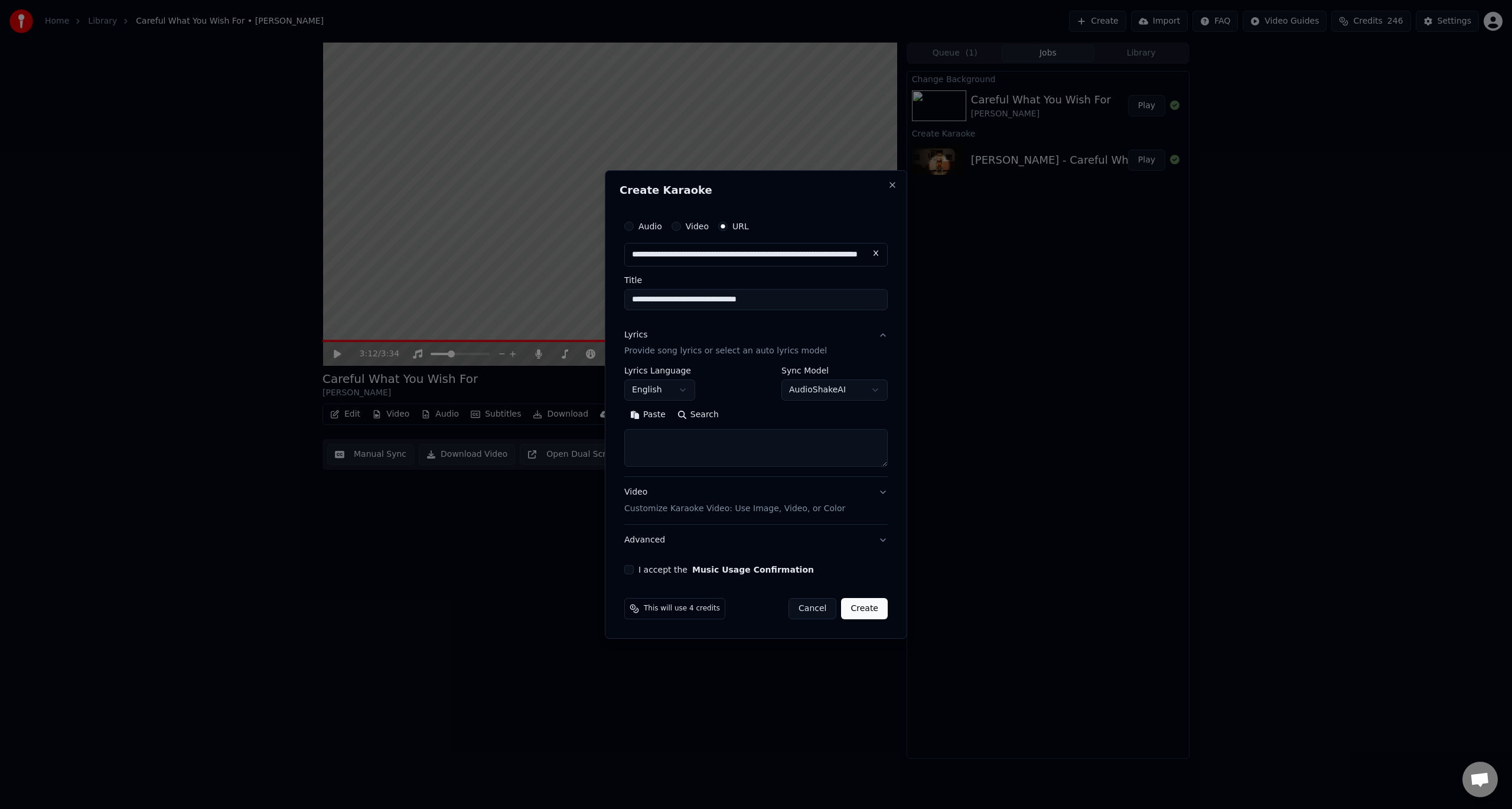
click at [700, 414] on button "Search" at bounding box center [698, 415] width 53 height 19
type textarea "**********"
click at [637, 564] on div "**********" at bounding box center [756, 395] width 273 height 370
click at [633, 570] on button "I accept the Music Usage Confirmation" at bounding box center [629, 570] width 9 height 9
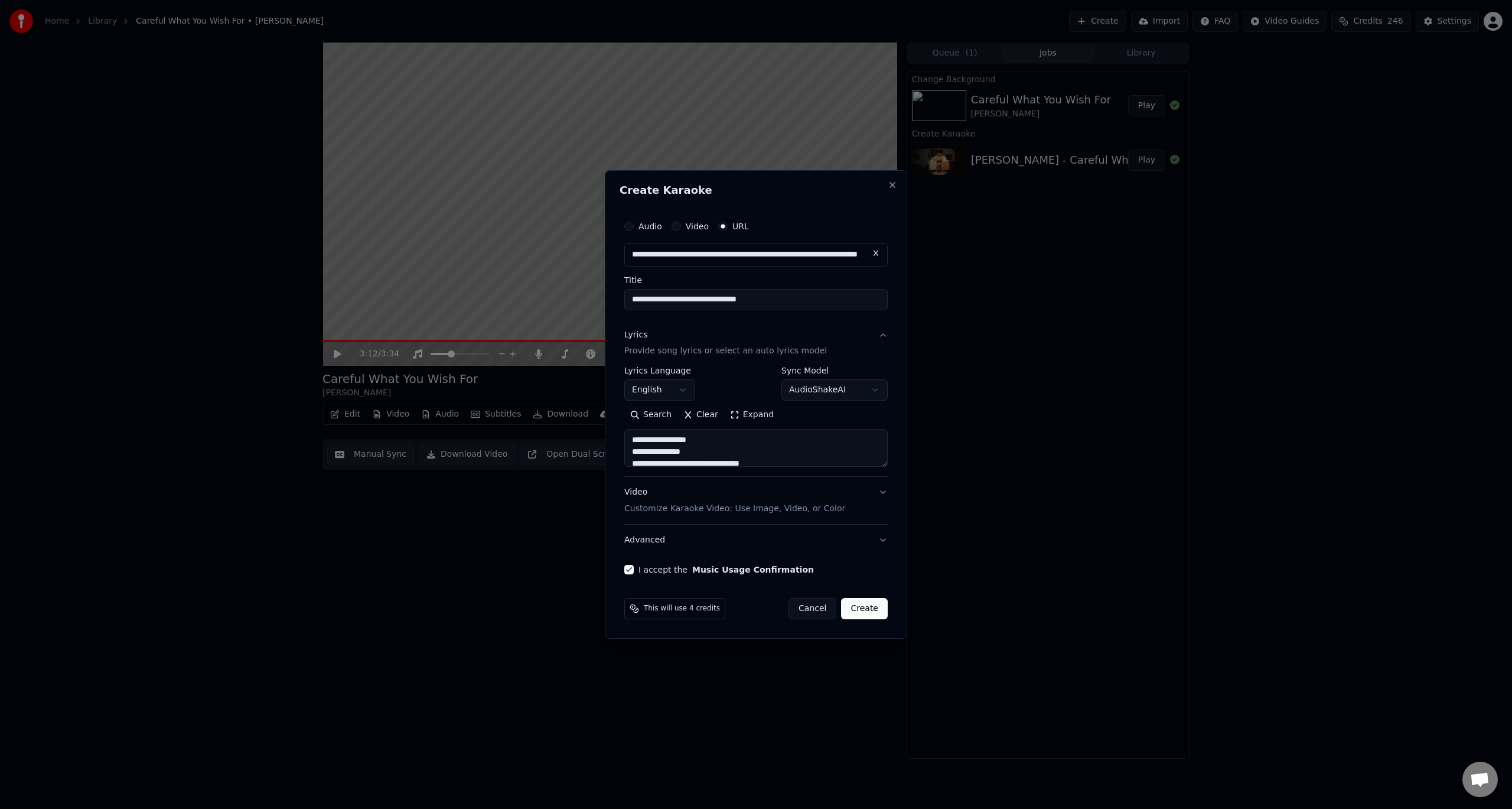
click at [883, 492] on button "Video Customize Karaoke Video: Use Image, Video, or Color" at bounding box center [756, 501] width 263 height 47
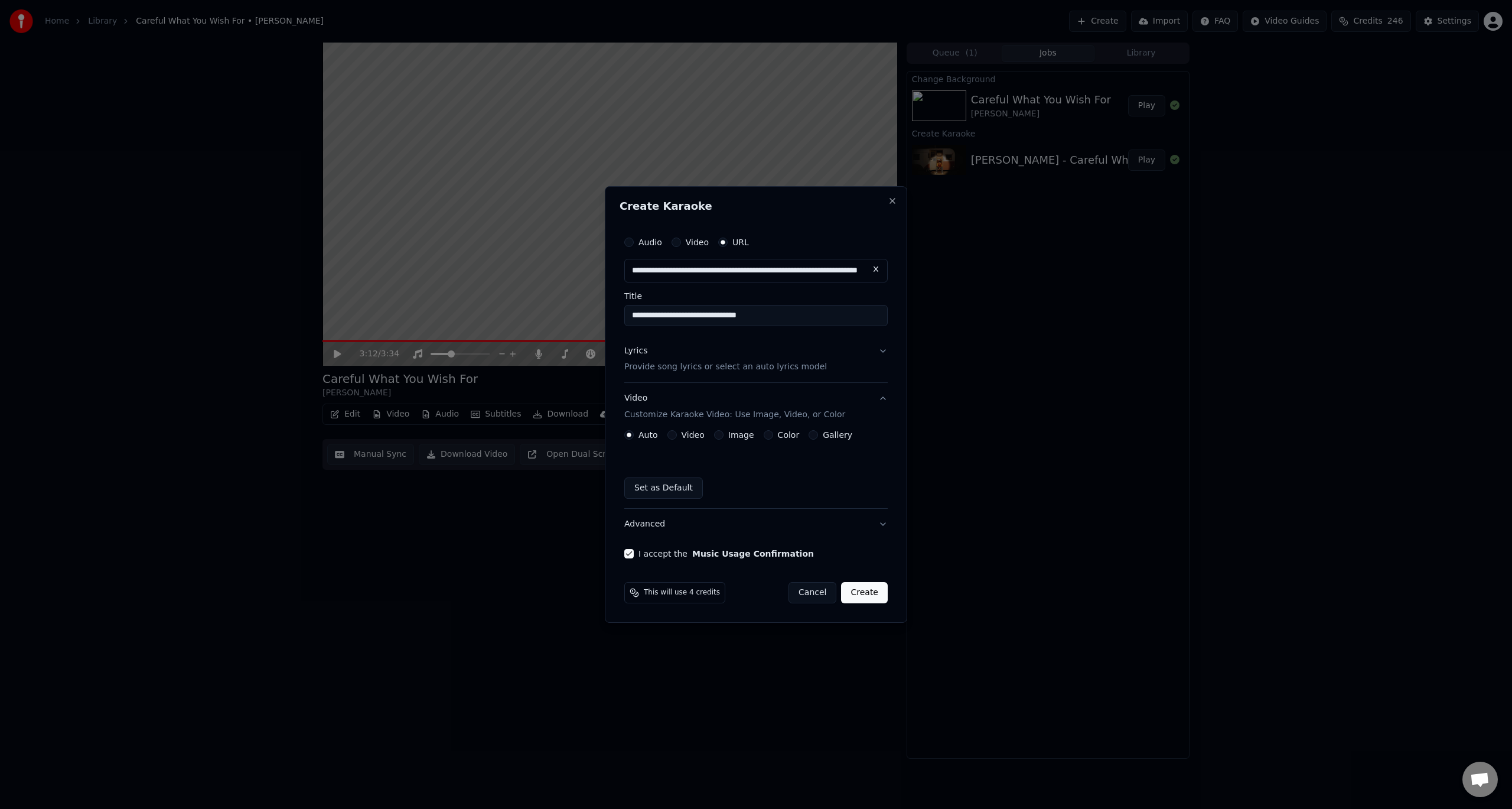
click at [737, 438] on label "Image" at bounding box center [741, 435] width 26 height 9
click at [724, 438] on button "Image" at bounding box center [719, 434] width 9 height 9
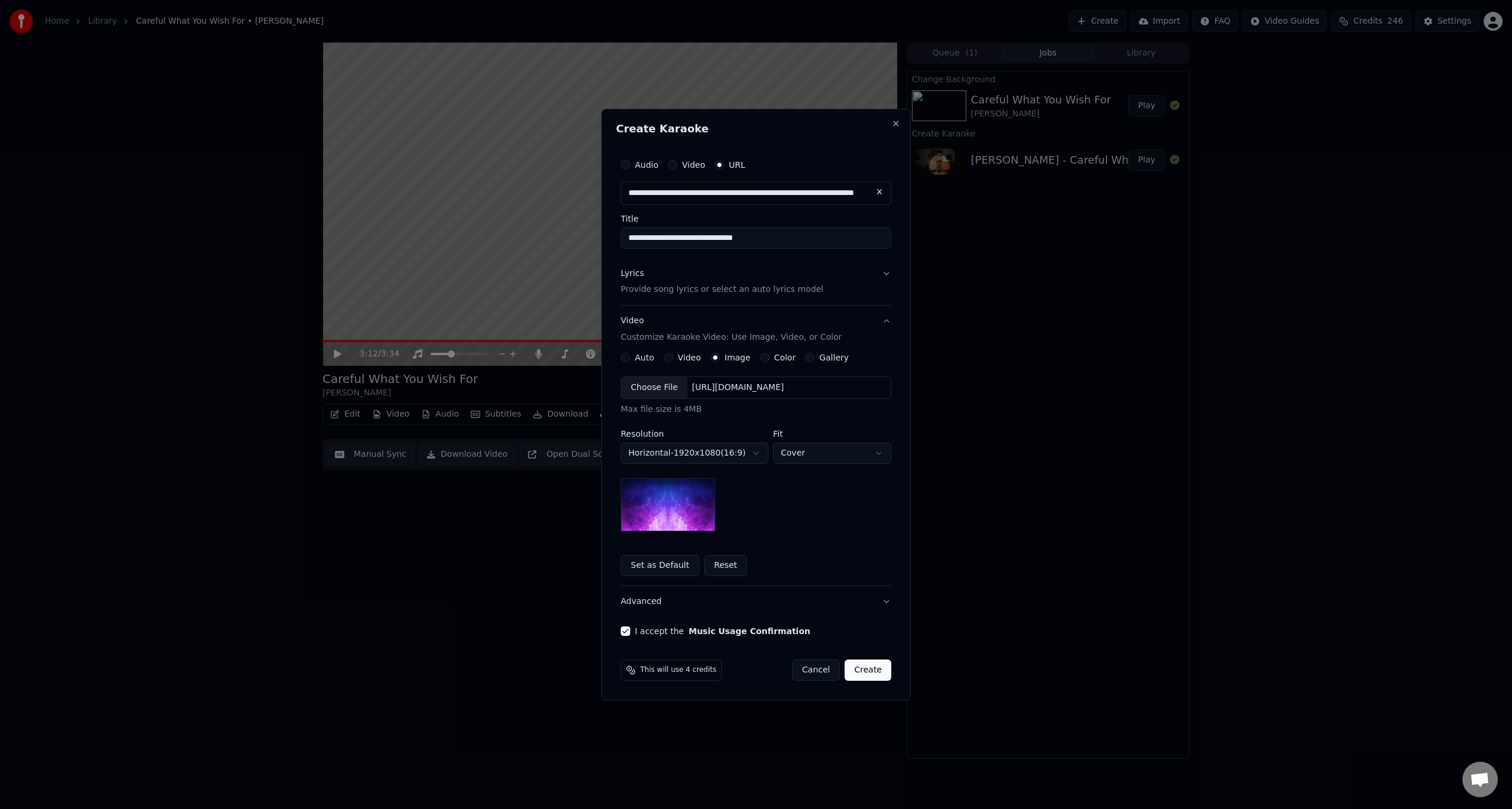
click at [666, 384] on div "Choose File" at bounding box center [654, 387] width 66 height 21
click at [871, 667] on button "Create" at bounding box center [868, 670] width 46 height 21
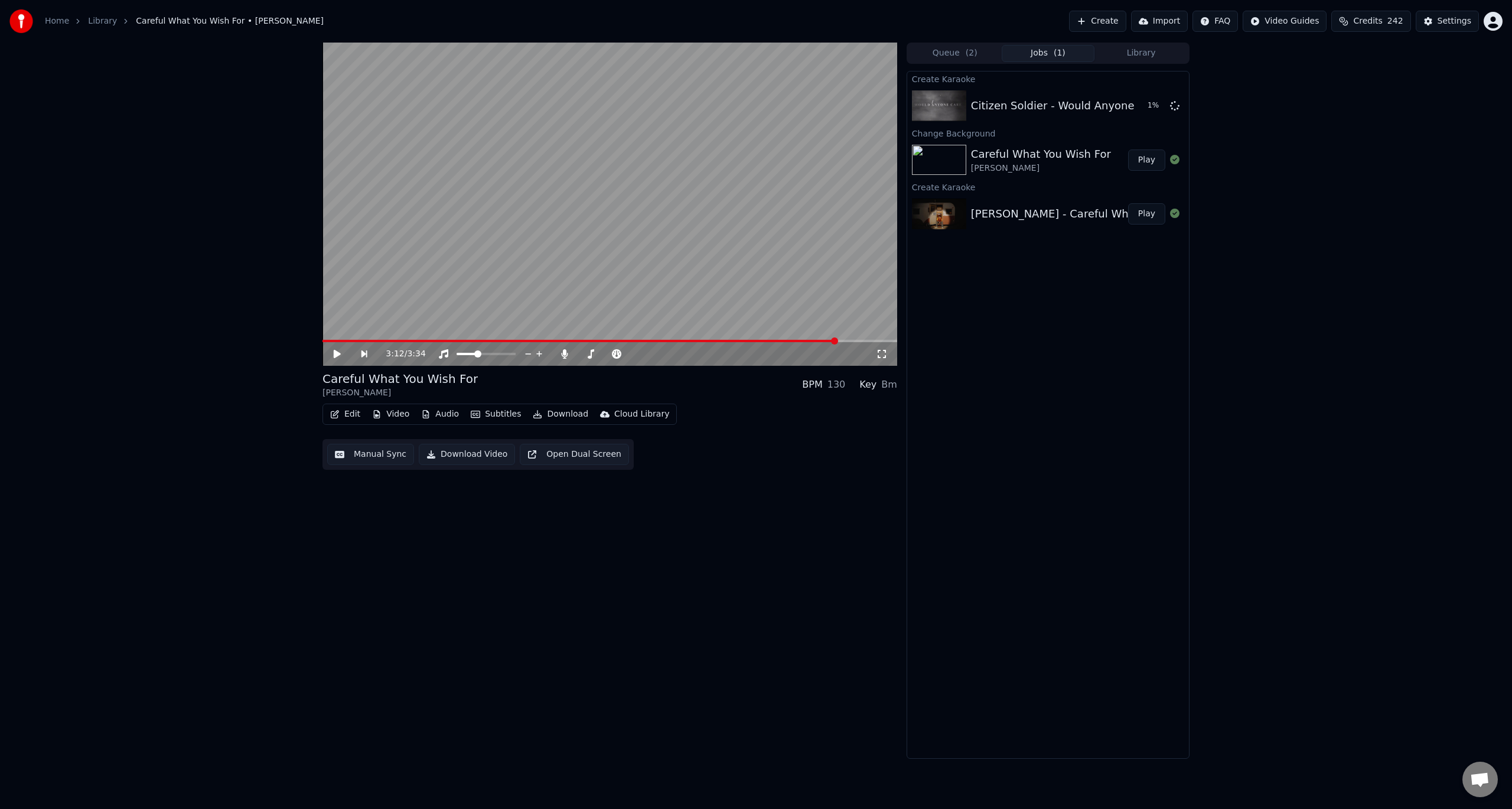
click at [1051, 156] on div "Careful What You Wish For" at bounding box center [1040, 154] width 140 height 16
click at [1139, 162] on button "Play" at bounding box center [1147, 160] width 37 height 21
click at [338, 353] on icon at bounding box center [337, 353] width 6 height 7
click at [515, 358] on span at bounding box center [512, 353] width 7 height 7
click at [563, 360] on div "0:14 / 3:35" at bounding box center [631, 354] width 491 height 12
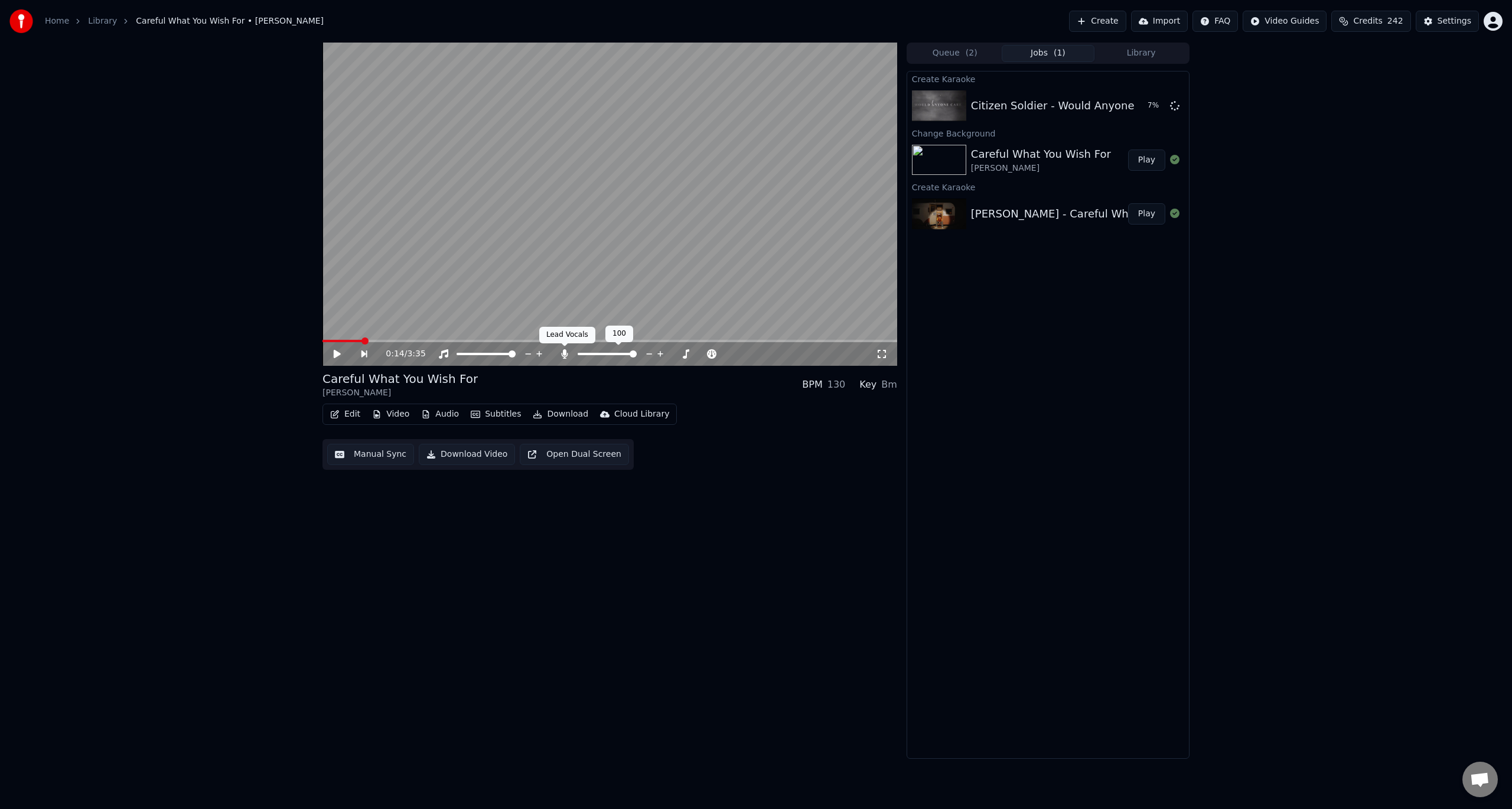
click at [569, 348] on div at bounding box center [612, 354] width 107 height 12
click at [567, 355] on icon at bounding box center [565, 353] width 12 height 9
click at [476, 455] on button "Download Video" at bounding box center [467, 454] width 96 height 21
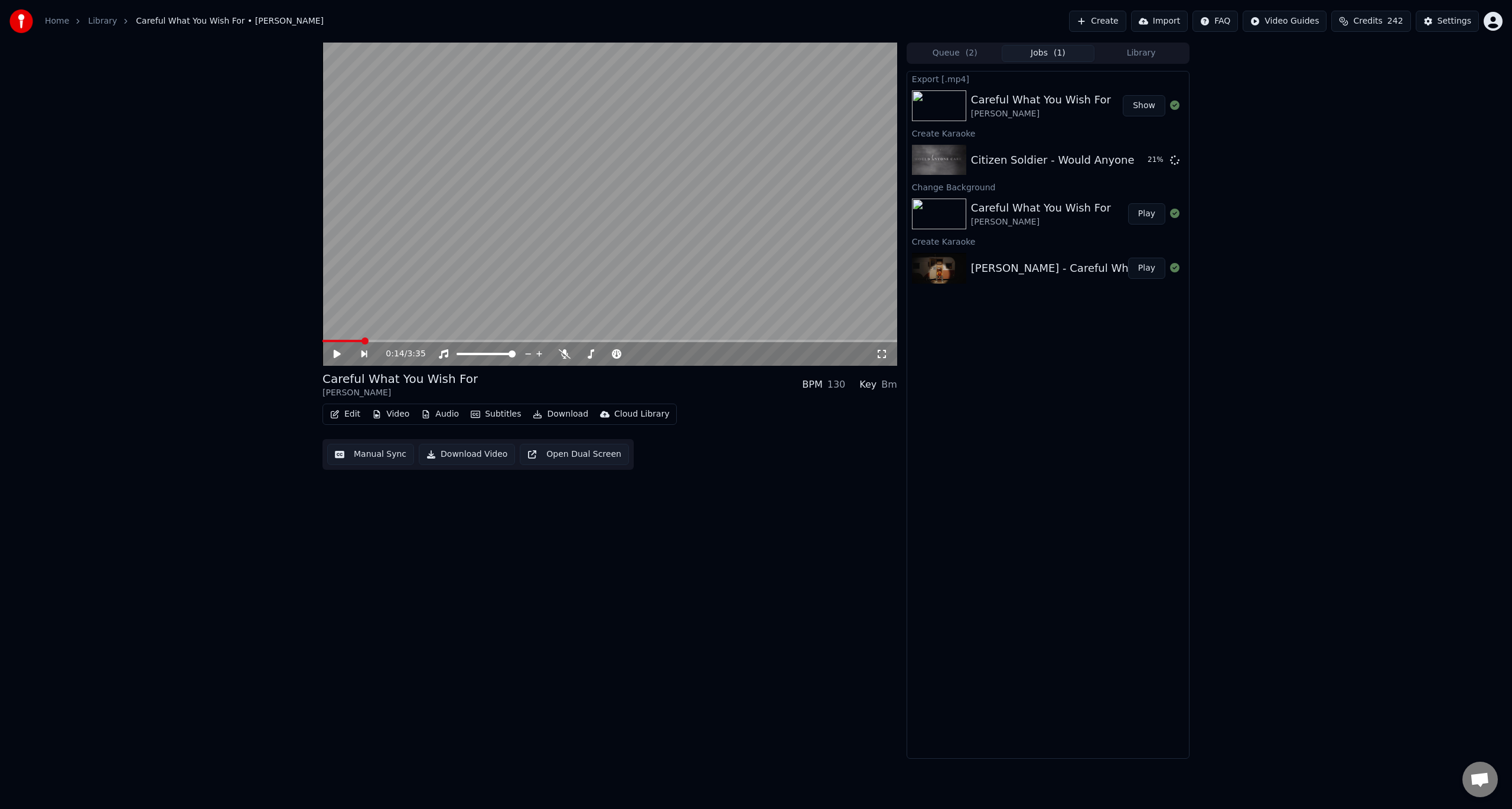
click at [501, 643] on div "0:14 / 3:35 Careful What You Wish For Jack Harris BPM 130 Key Bm Edit Video Aud…" at bounding box center [610, 401] width 575 height 716
click at [1057, 163] on div "Citizen Soldier - Would Anyone Care" at bounding box center [1066, 160] width 191 height 16
click at [1147, 160] on button "Play" at bounding box center [1147, 160] width 37 height 21
click at [538, 358] on icon at bounding box center [539, 353] width 12 height 9
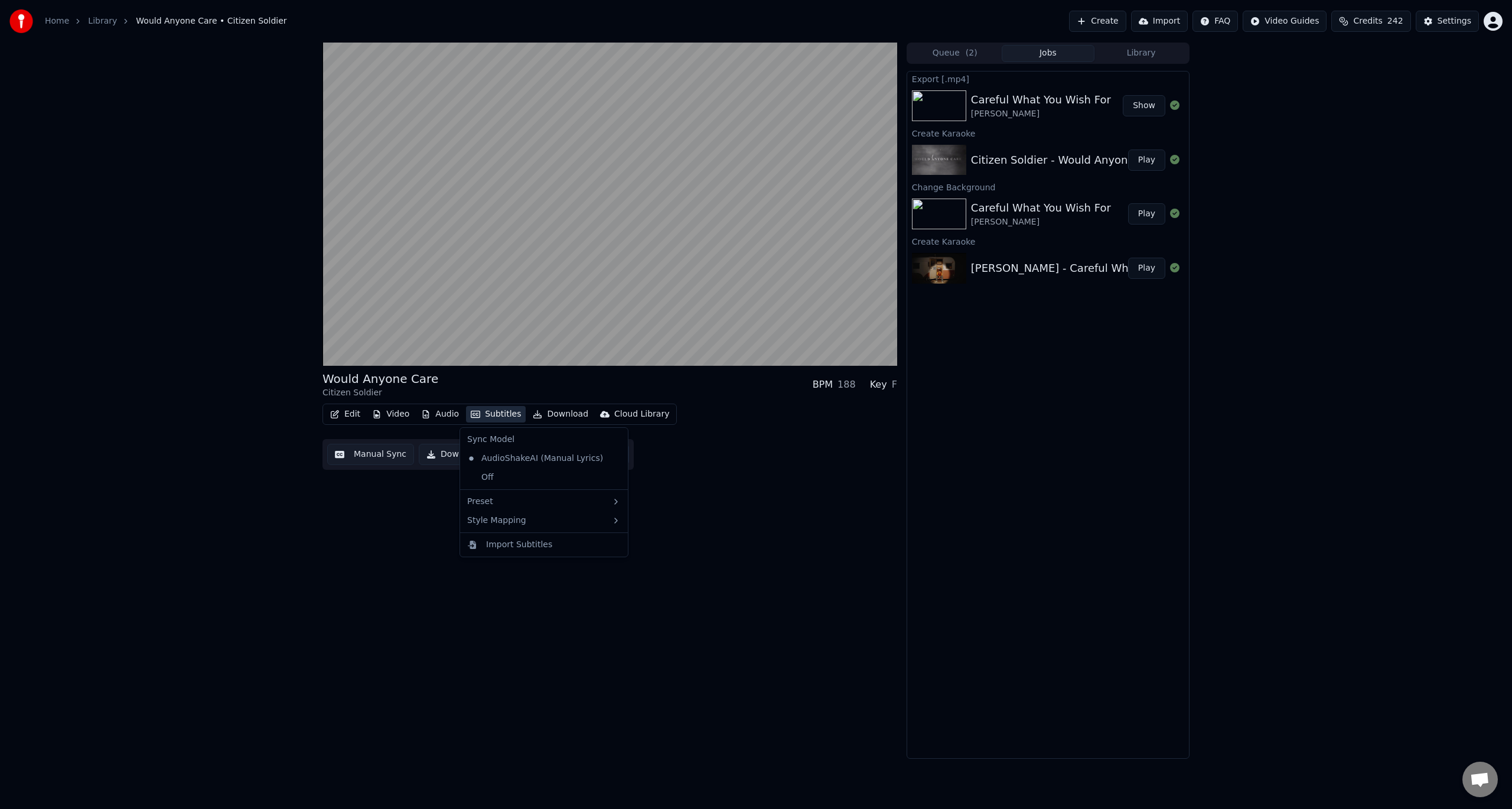
click at [492, 412] on button "Subtitles" at bounding box center [496, 414] width 60 height 16
click at [403, 536] on div "Would Anyone Care Citizen Soldier BPM 188 Key F Edit Video Audio Subtitles Down…" at bounding box center [610, 401] width 575 height 716
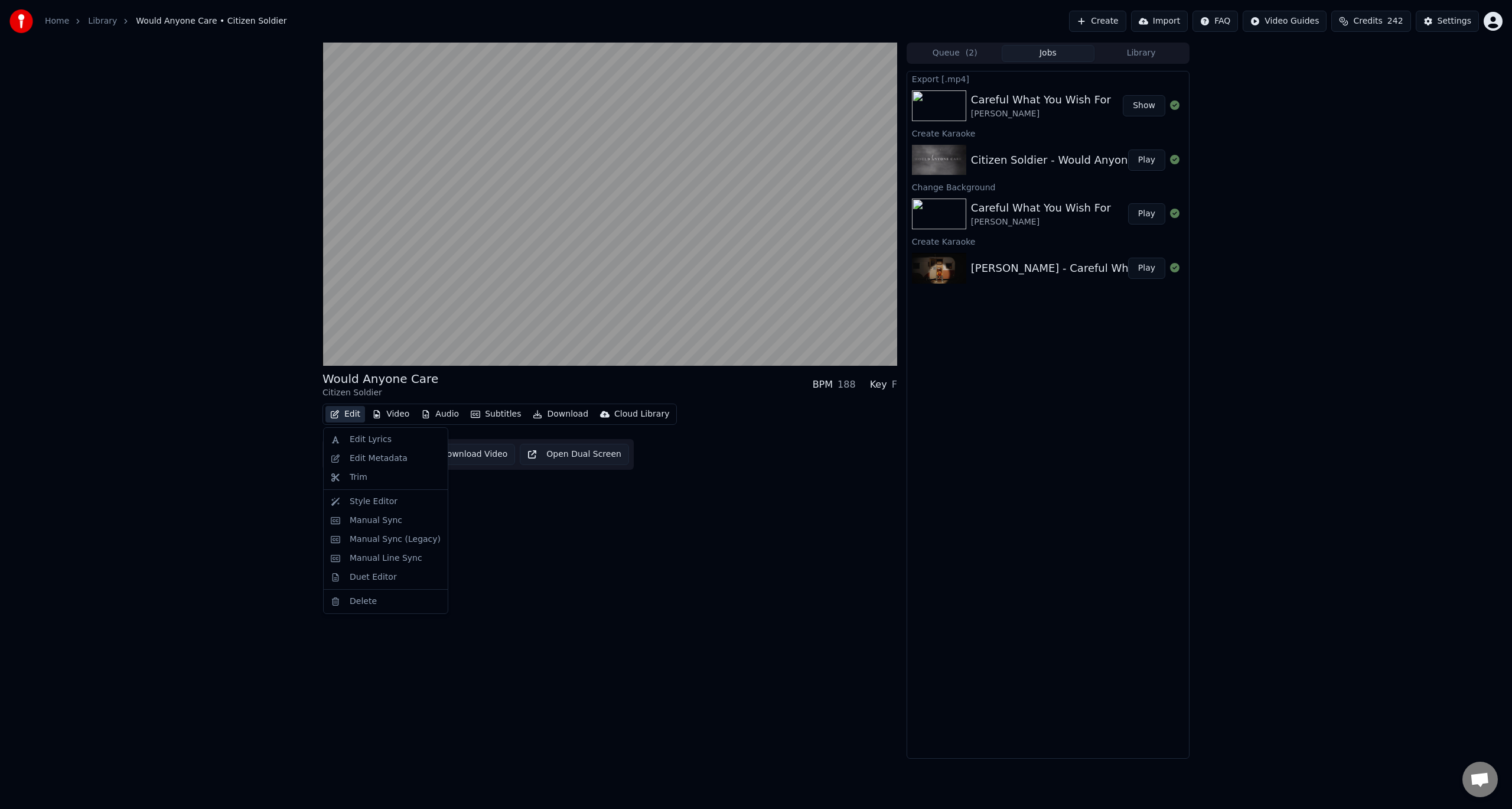
click at [359, 414] on button "Edit" at bounding box center [346, 414] width 39 height 16
click at [544, 538] on div "Would Anyone Care Citizen Soldier BPM 188 Key F Edit Video Audio Subtitles Down…" at bounding box center [610, 401] width 575 height 716
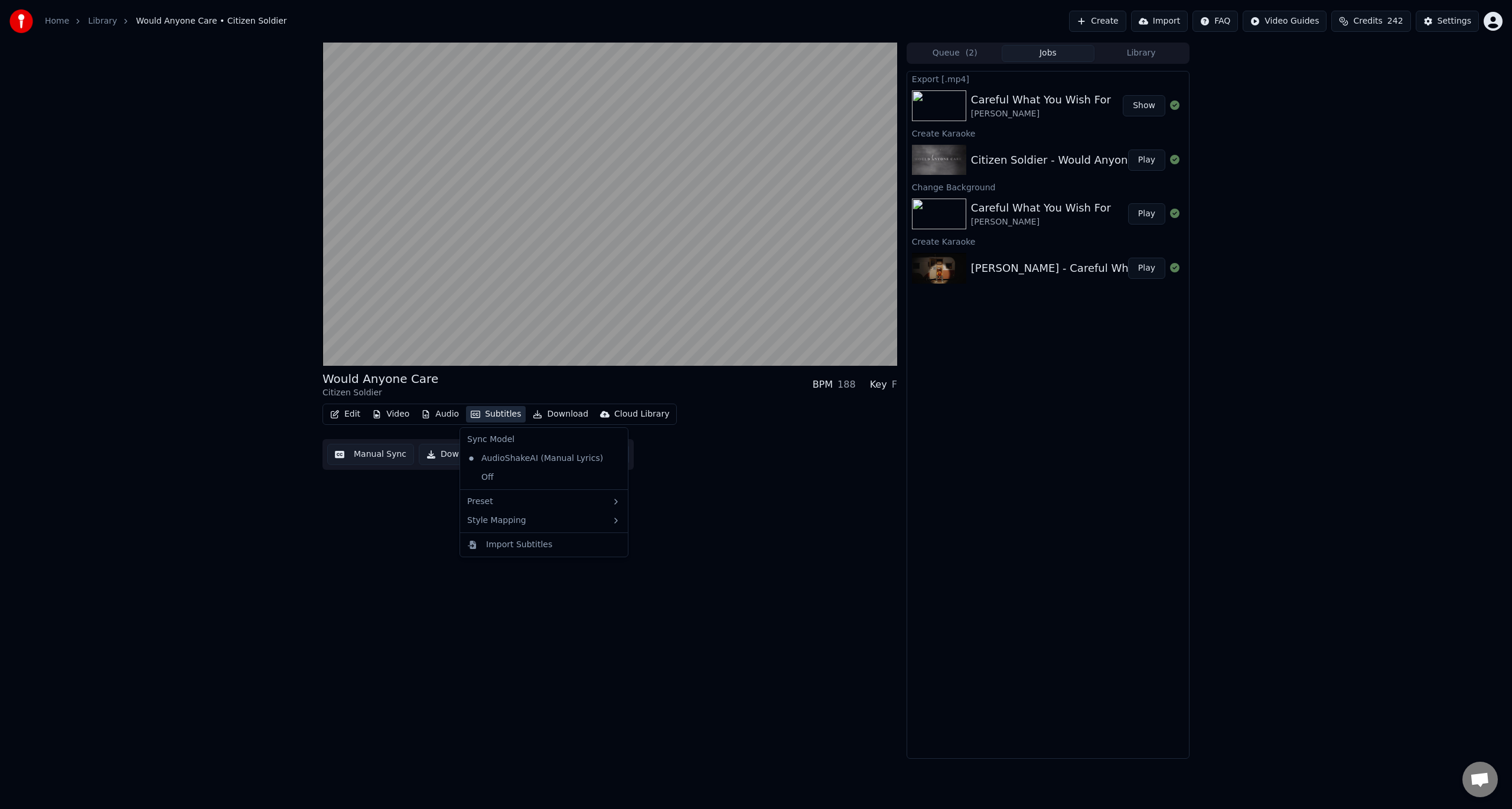
click at [486, 414] on button "Subtitles" at bounding box center [496, 414] width 60 height 16
click at [520, 587] on div "Would Anyone Care Citizen Soldier BPM 188 Key F Edit Video Audio Subtitles Down…" at bounding box center [610, 401] width 575 height 716
click at [354, 415] on button "Edit" at bounding box center [346, 414] width 39 height 16
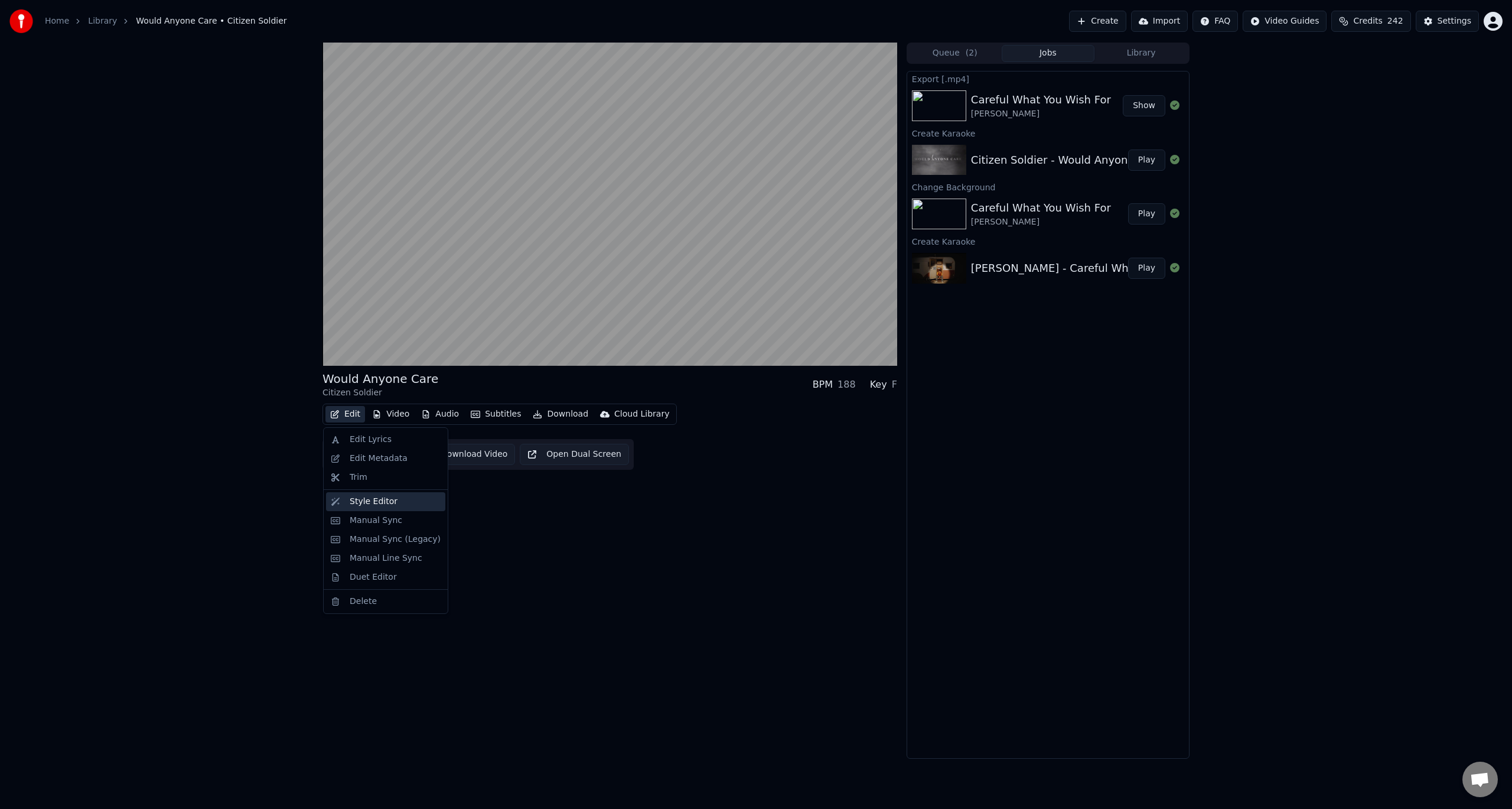
click at [377, 505] on div "Style Editor" at bounding box center [374, 502] width 48 height 12
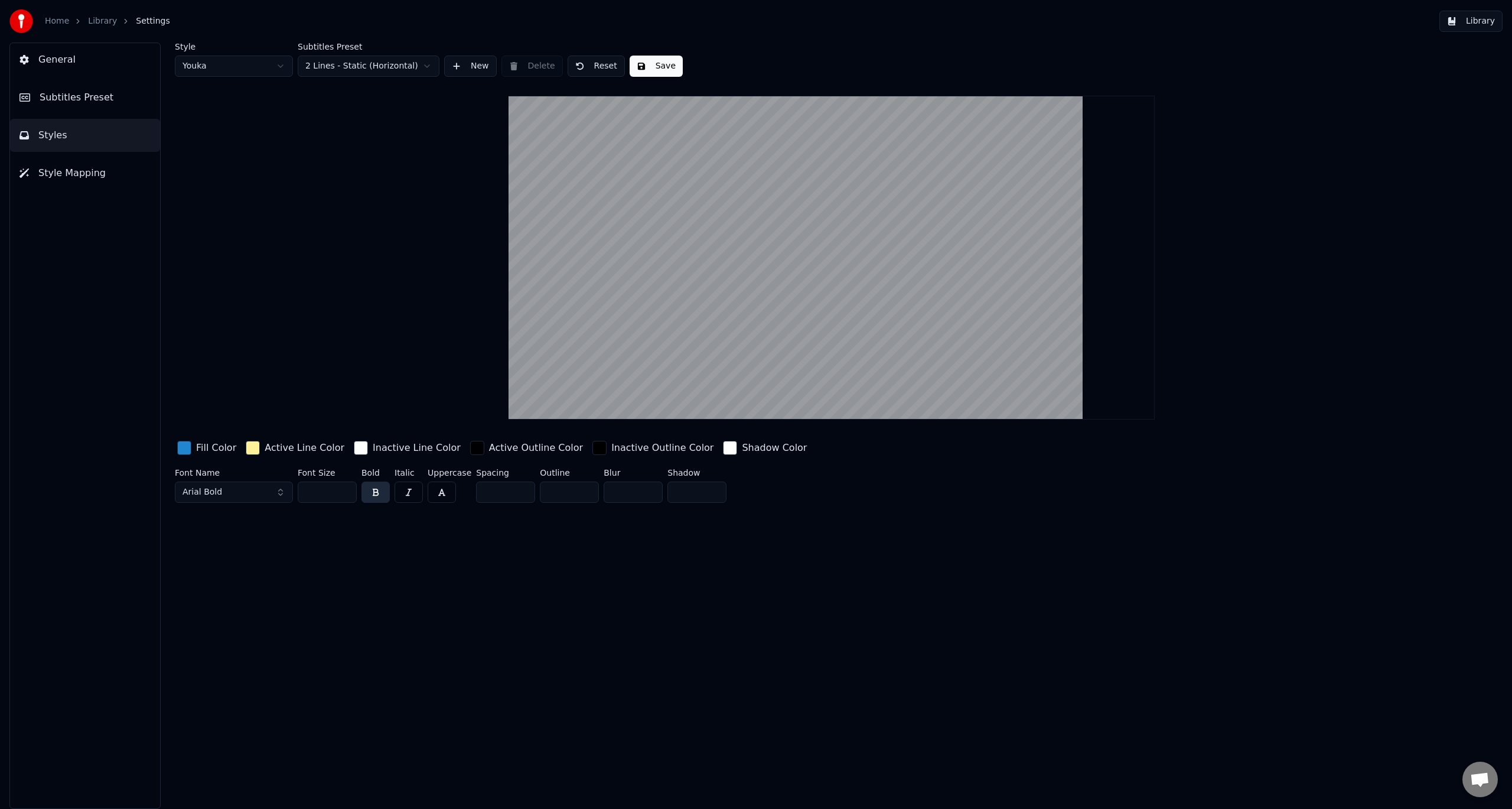
click at [354, 448] on div "button" at bounding box center [361, 448] width 15 height 15
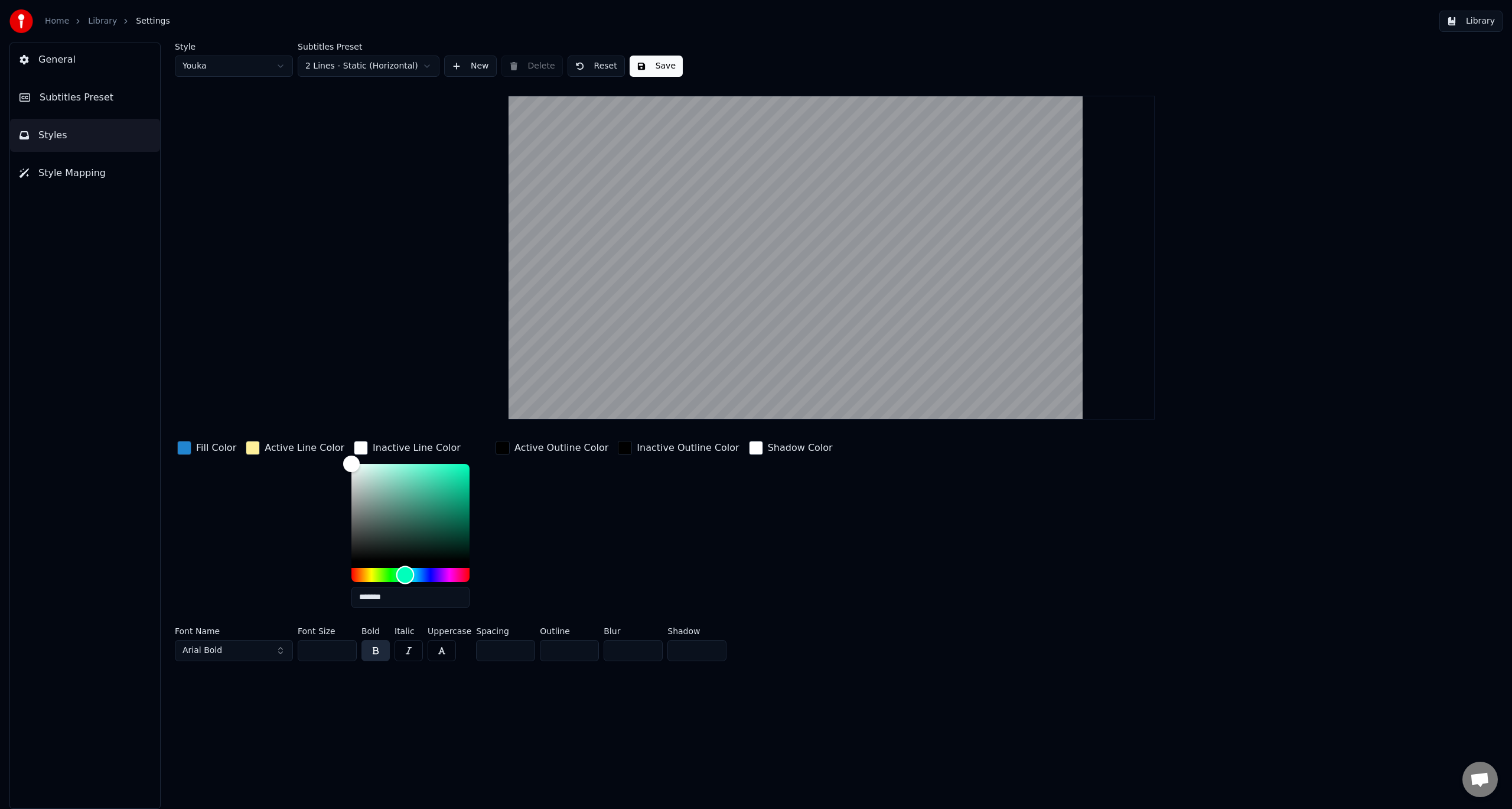
drag, startPoint x: 342, startPoint y: 570, endPoint x: 392, endPoint y: 574, distance: 50.2
click at [396, 574] on div "Hue" at bounding box center [405, 574] width 18 height 18
click at [444, 473] on div "Color" at bounding box center [411, 512] width 118 height 97
type input "*******"
click at [456, 477] on div "Color" at bounding box center [465, 477] width 18 height 18
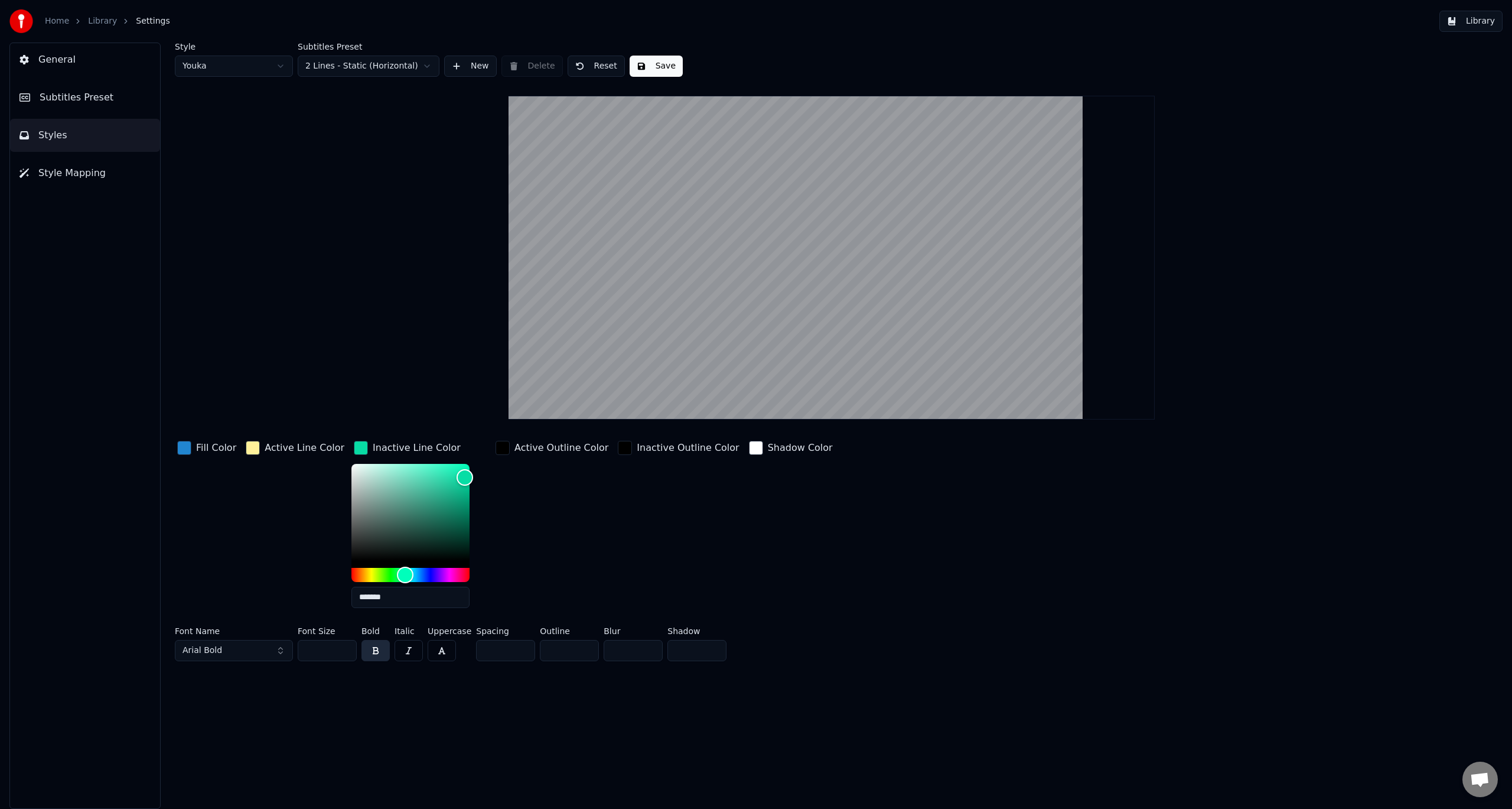
click at [654, 65] on button "Save" at bounding box center [656, 66] width 53 height 21
click at [106, 182] on button "Style Mapping" at bounding box center [85, 173] width 150 height 33
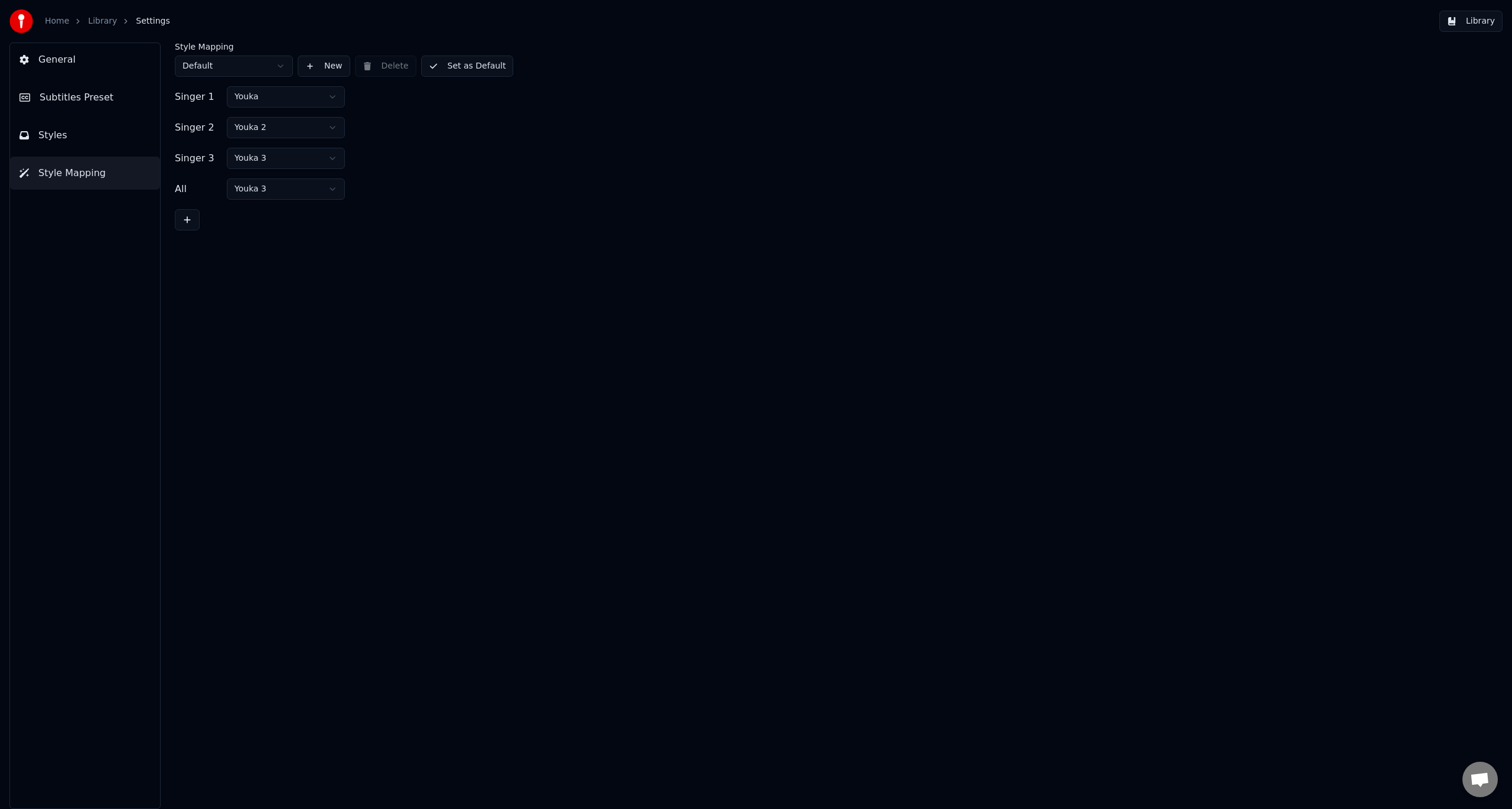
click at [90, 51] on button "General" at bounding box center [85, 59] width 150 height 33
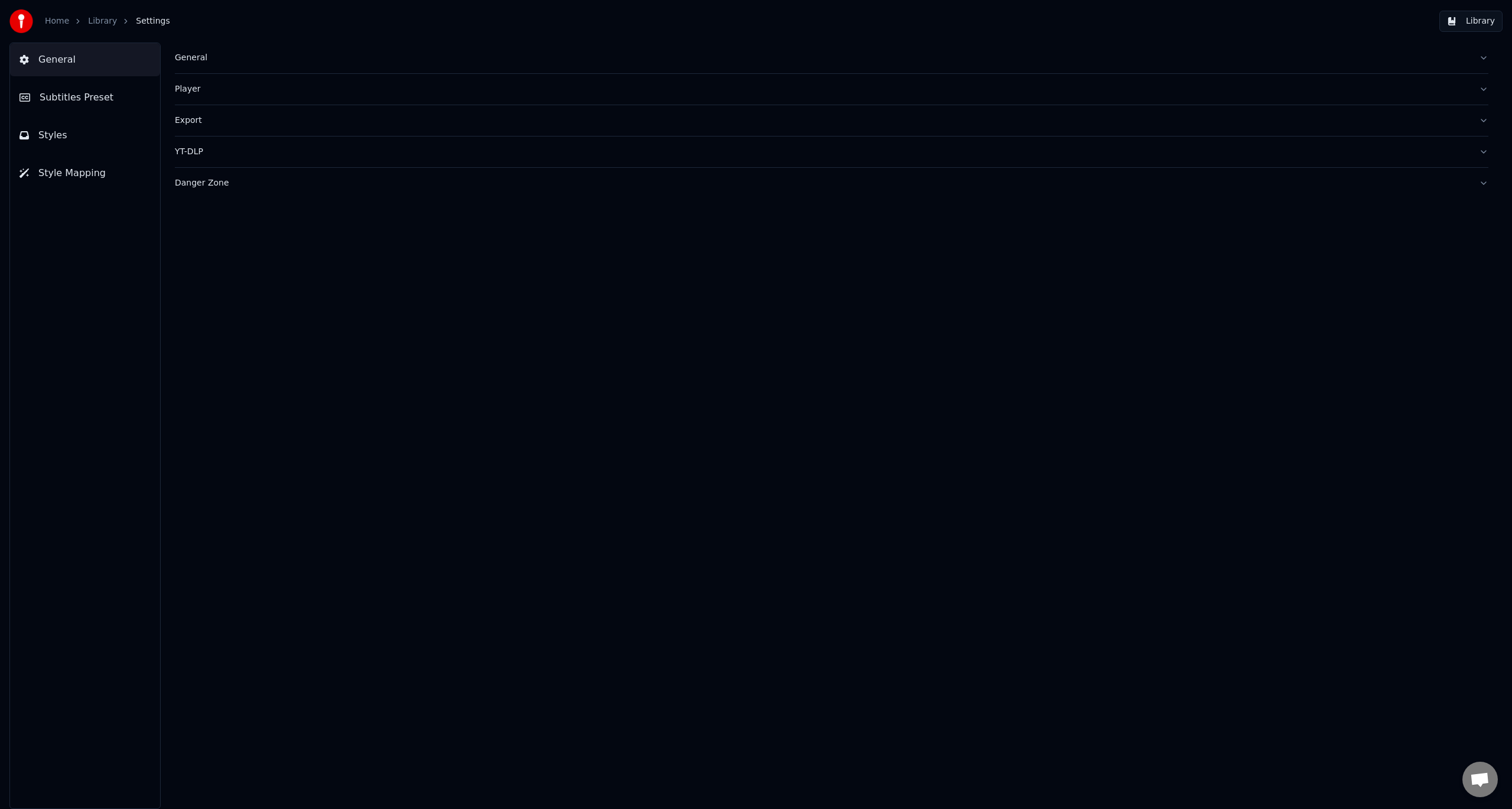
click at [108, 23] on link "Library" at bounding box center [103, 21] width 29 height 12
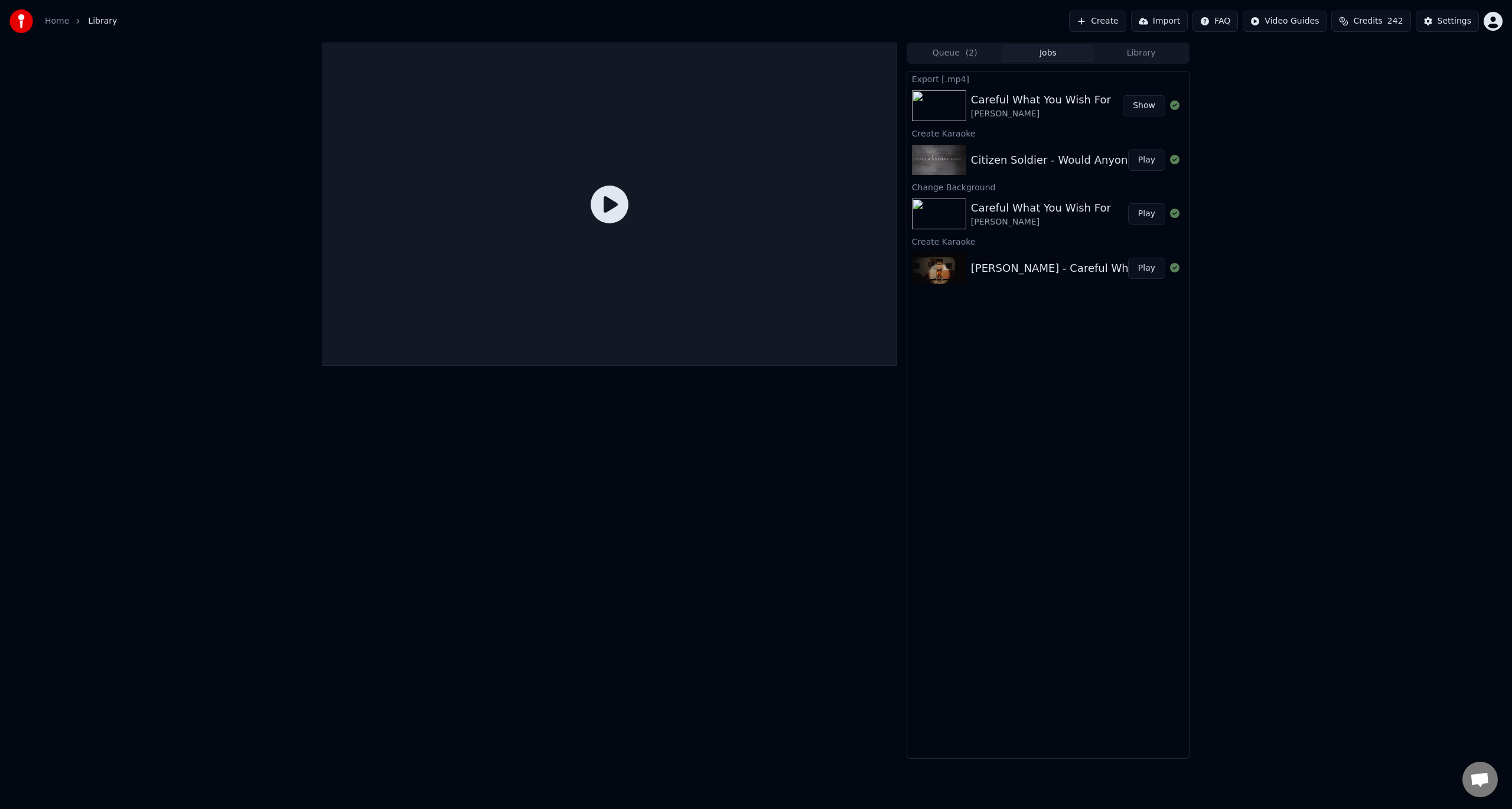
click at [973, 166] on div "Citizen Soldier - Would Anyone Care" at bounding box center [1066, 160] width 191 height 16
click at [1154, 164] on button "Play" at bounding box center [1147, 160] width 37 height 21
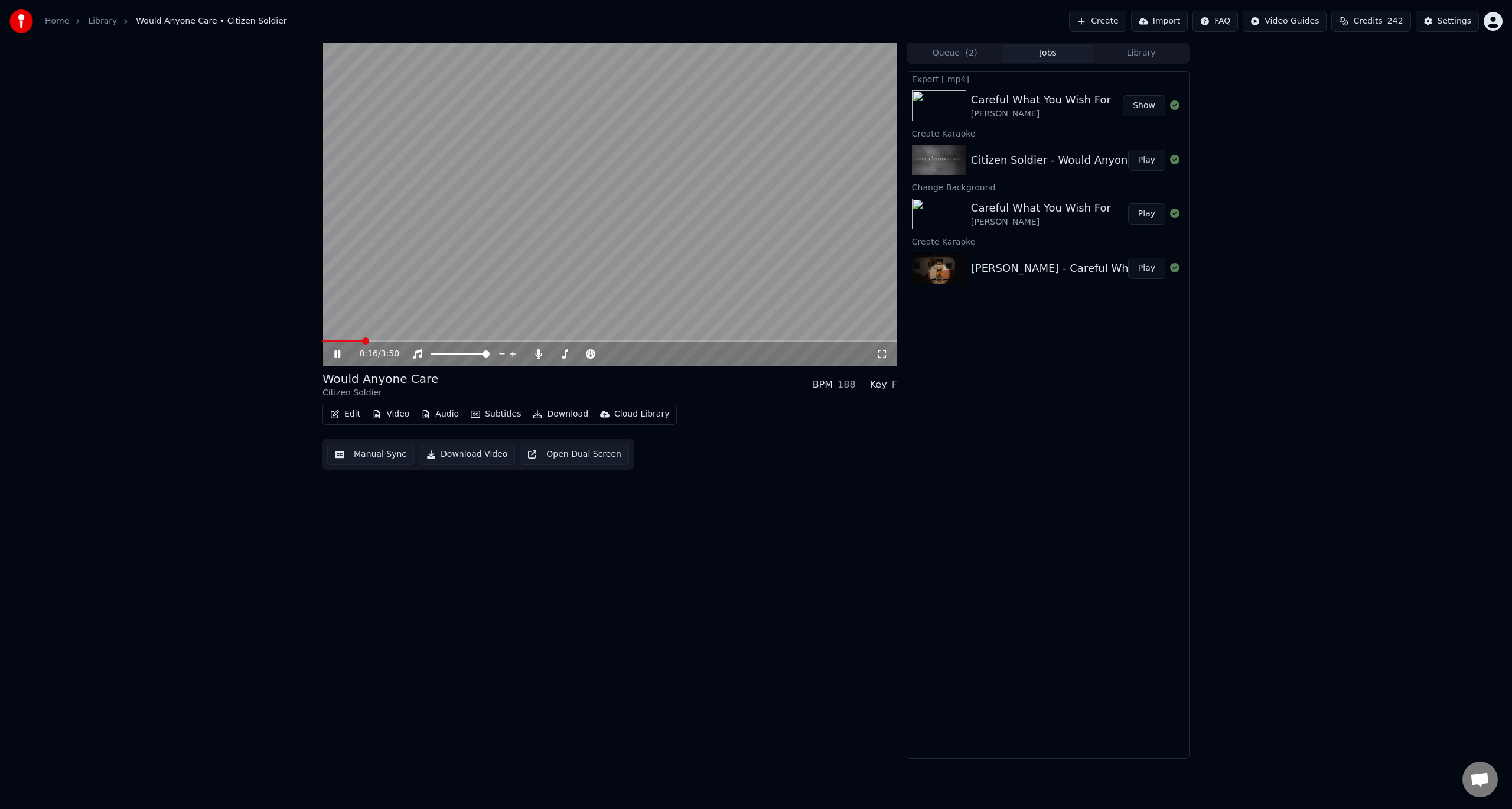
click at [730, 340] on span at bounding box center [610, 341] width 575 height 3
click at [723, 242] on video at bounding box center [610, 204] width 575 height 323
click at [539, 353] on icon at bounding box center [539, 353] width 7 height 9
click at [474, 459] on button "Download Video" at bounding box center [467, 454] width 96 height 21
